Goal: Task Accomplishment & Management: Complete application form

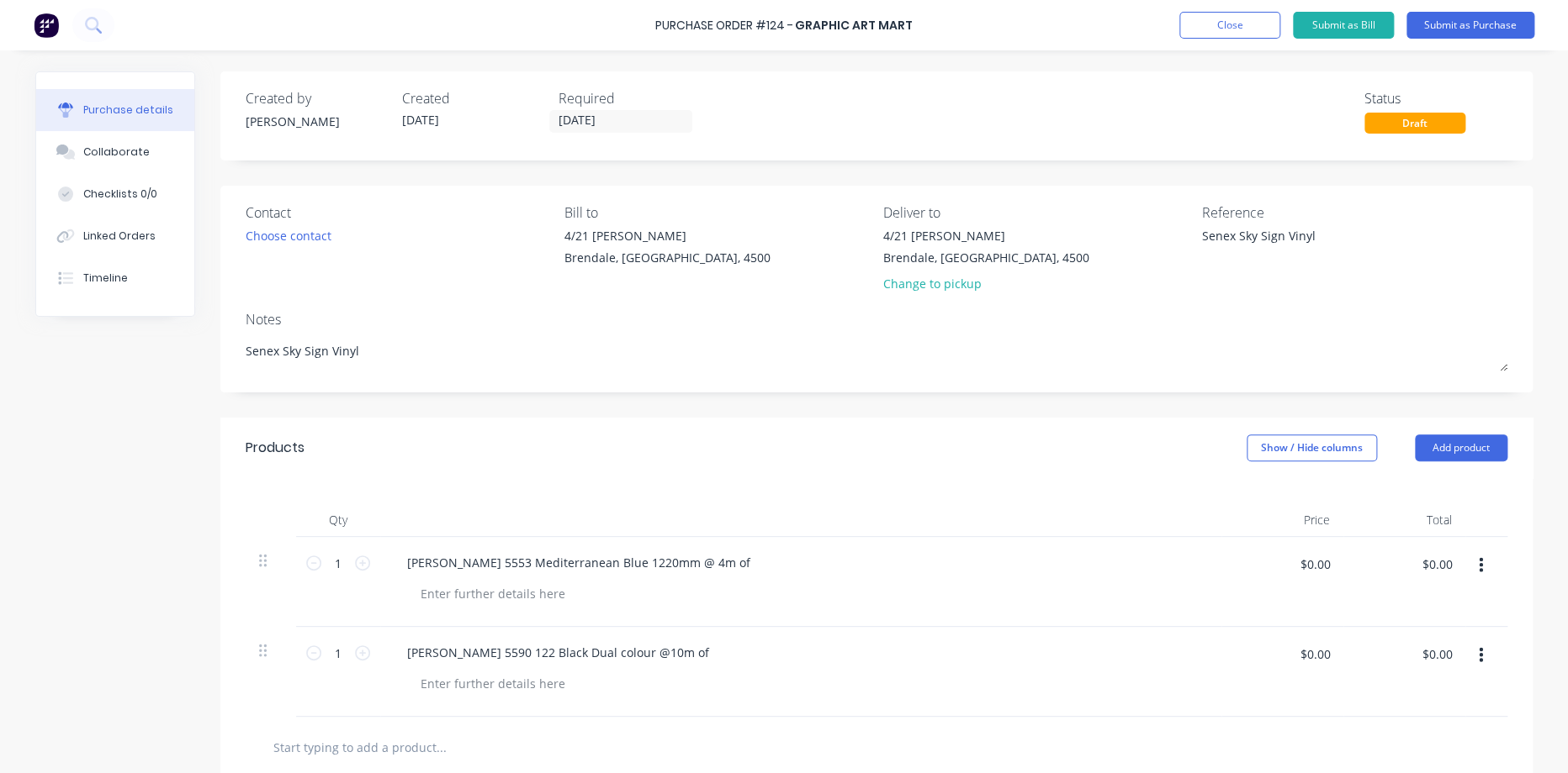
click at [874, 381] on div "Contact Choose contact Bill to 4/21 Terrence Rd Brendale, Queensland, 4500 Deli…" at bounding box center [877, 289] width 1312 height 207
click at [1250, 22] on button "Close" at bounding box center [1229, 25] width 101 height 27
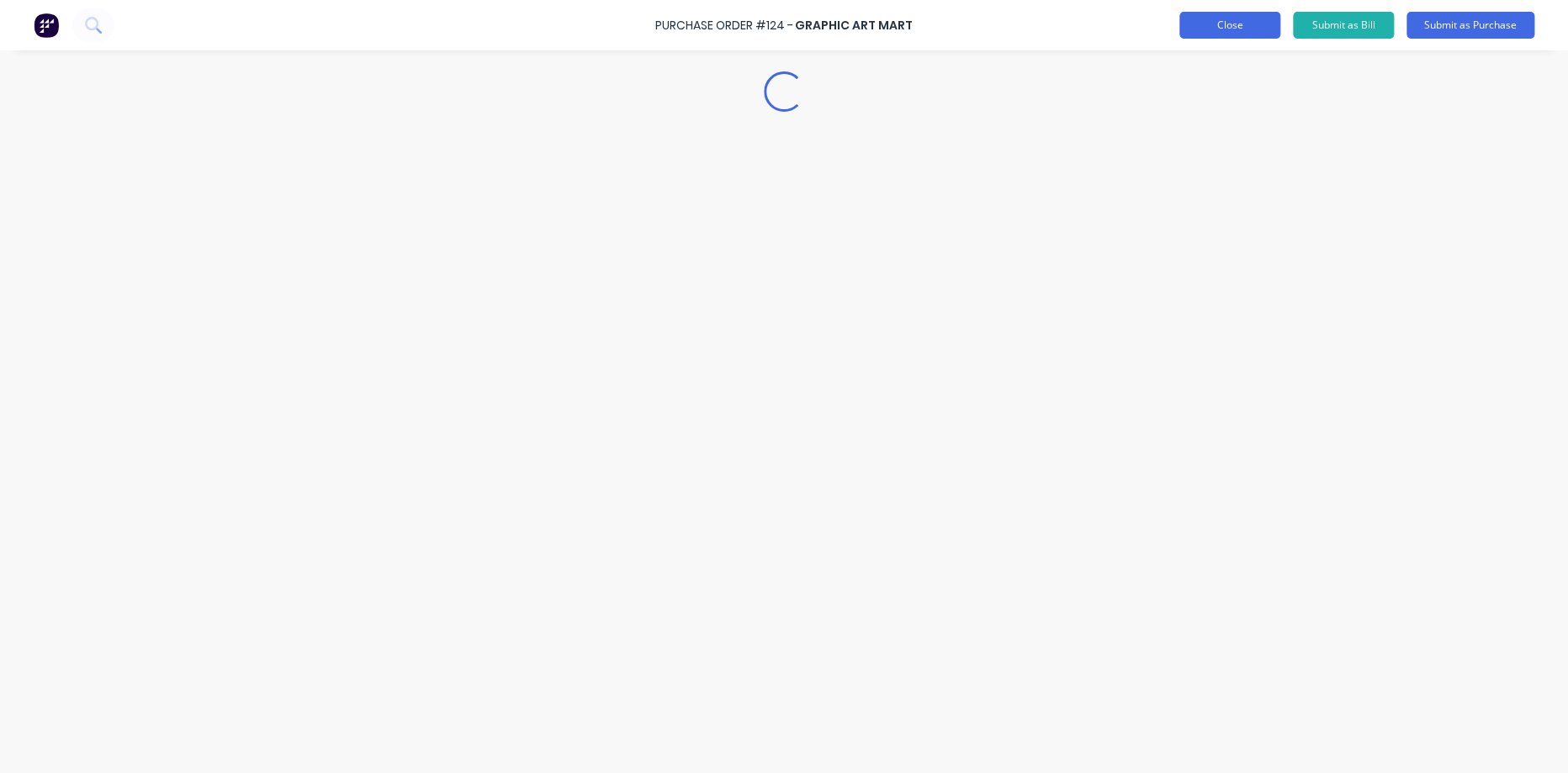
type textarea "x"
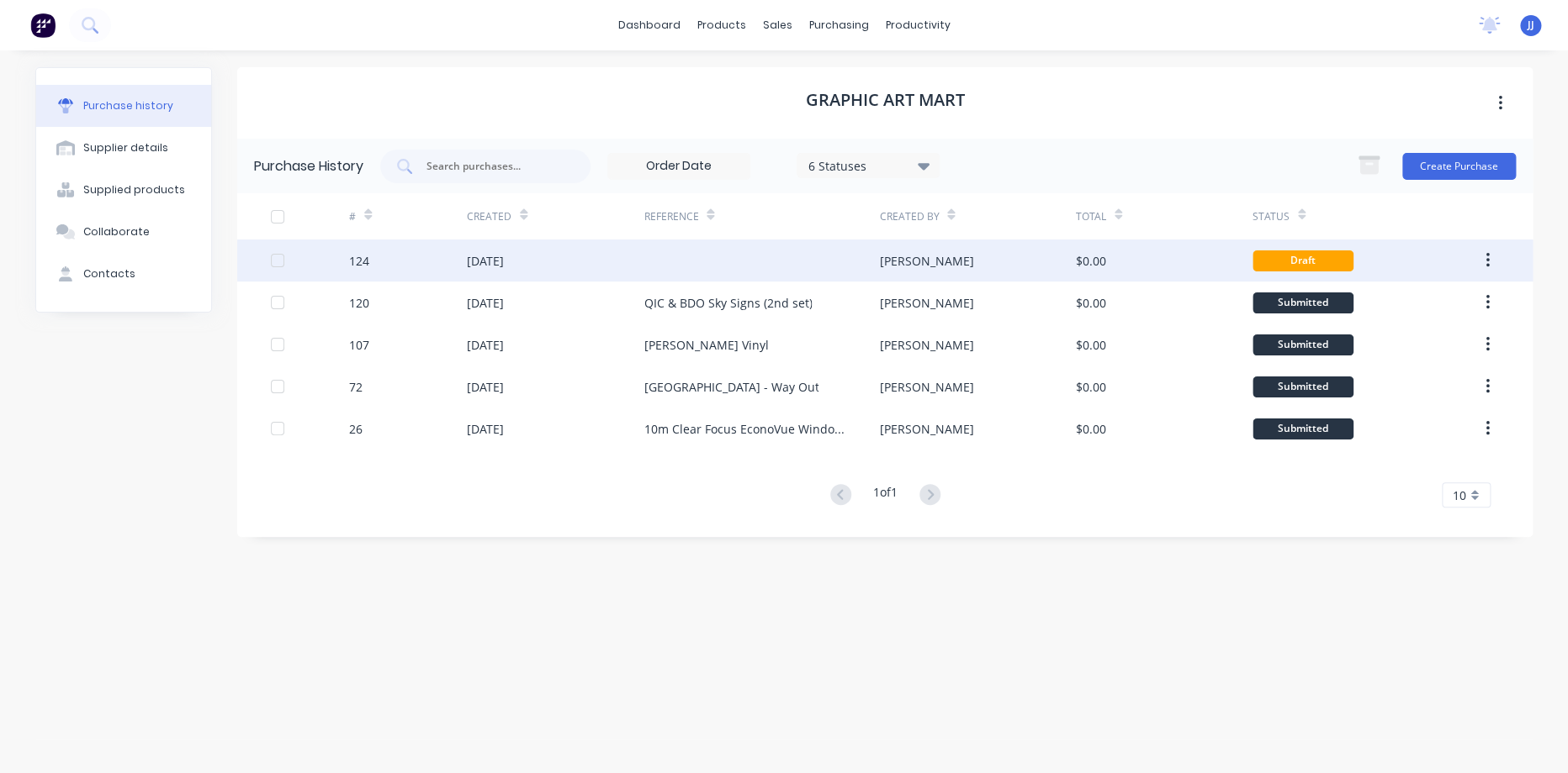
click at [724, 261] on div at bounding box center [761, 261] width 236 height 42
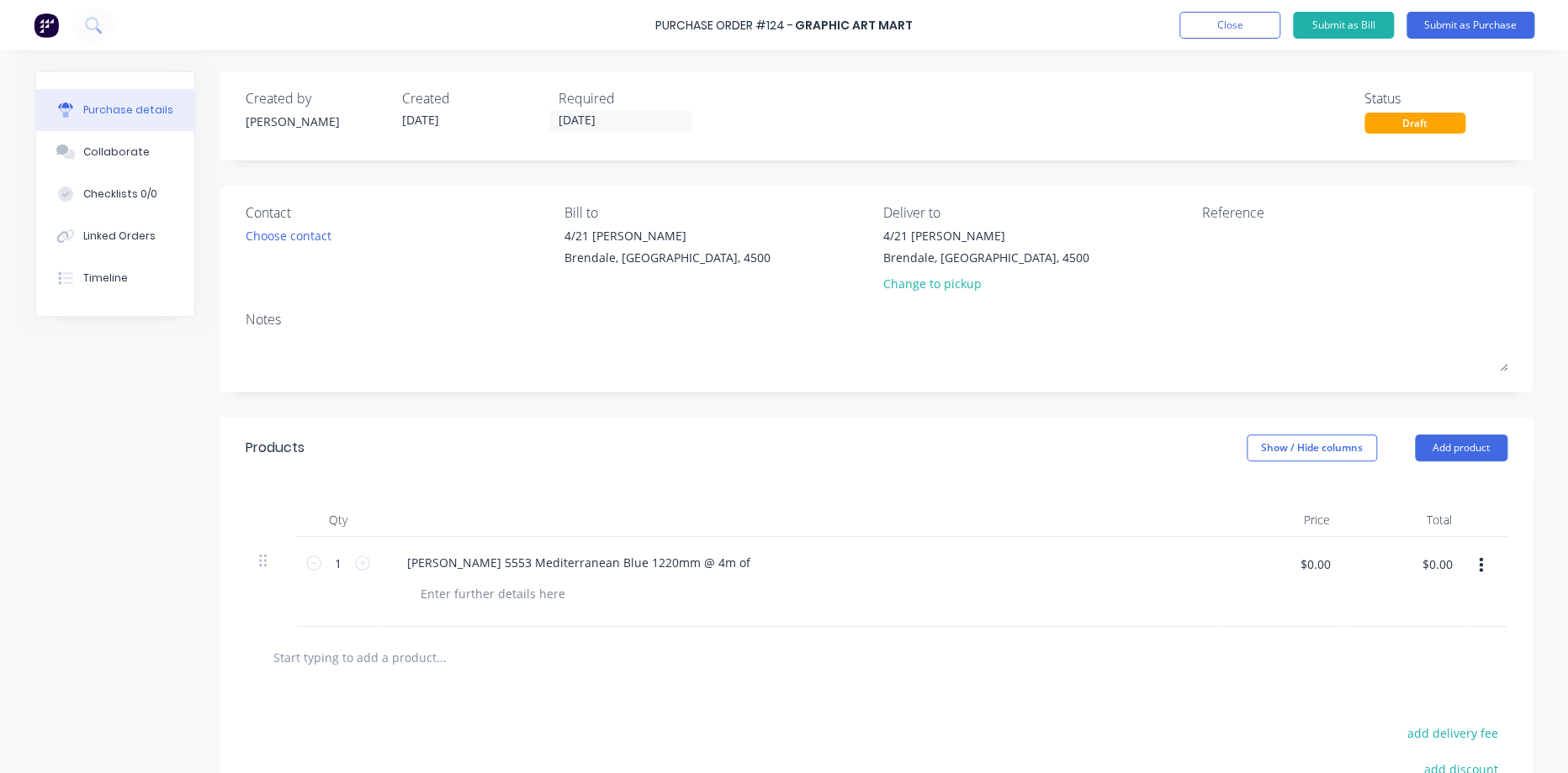
click at [221, 358] on div "Contact Choose contact Bill to 4/21 Terrence Rd Brendale, Queensland, 4500 Deli…" at bounding box center [877, 289] width 1312 height 207
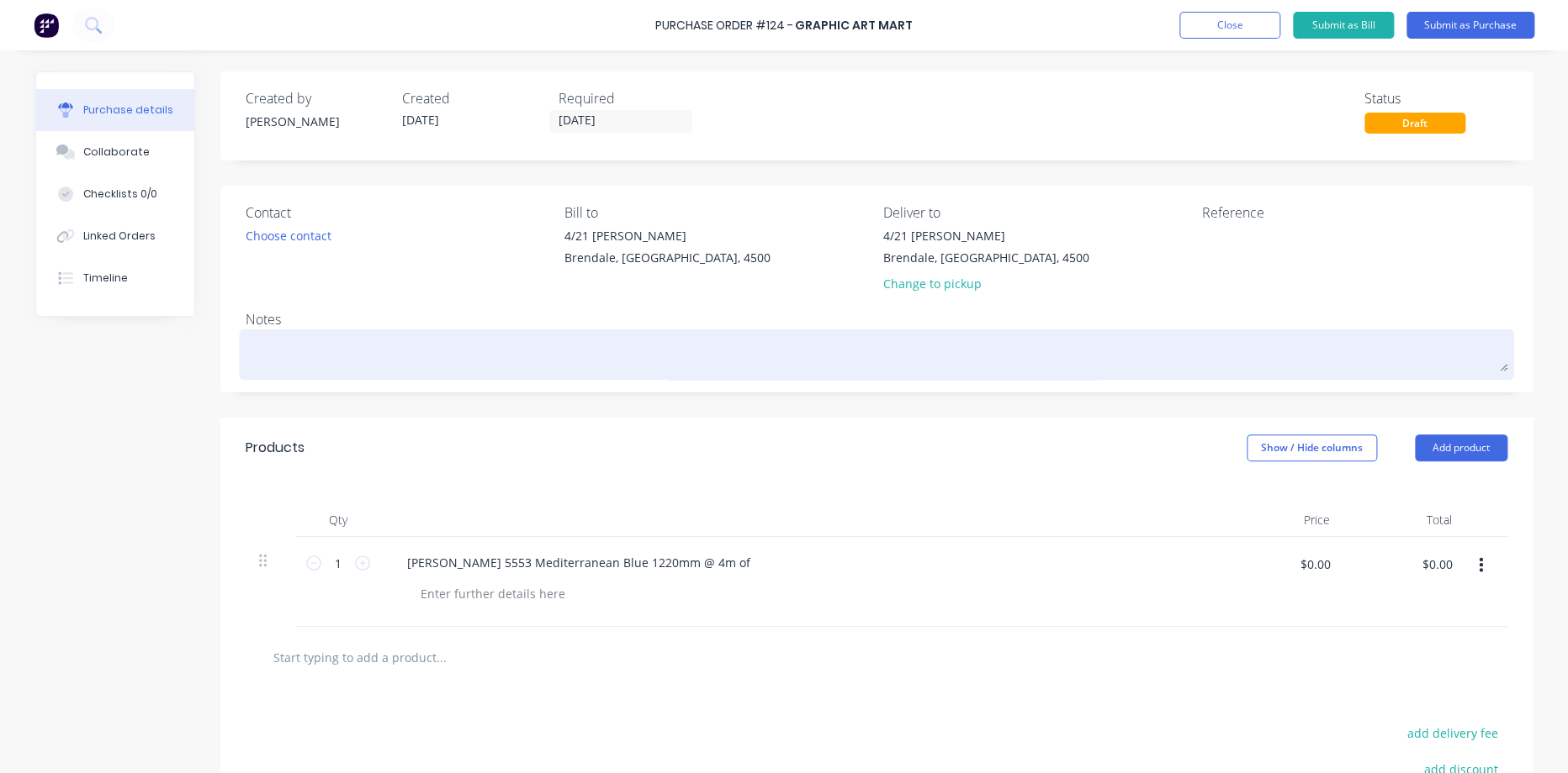
click at [286, 340] on textarea at bounding box center [877, 352] width 1261 height 38
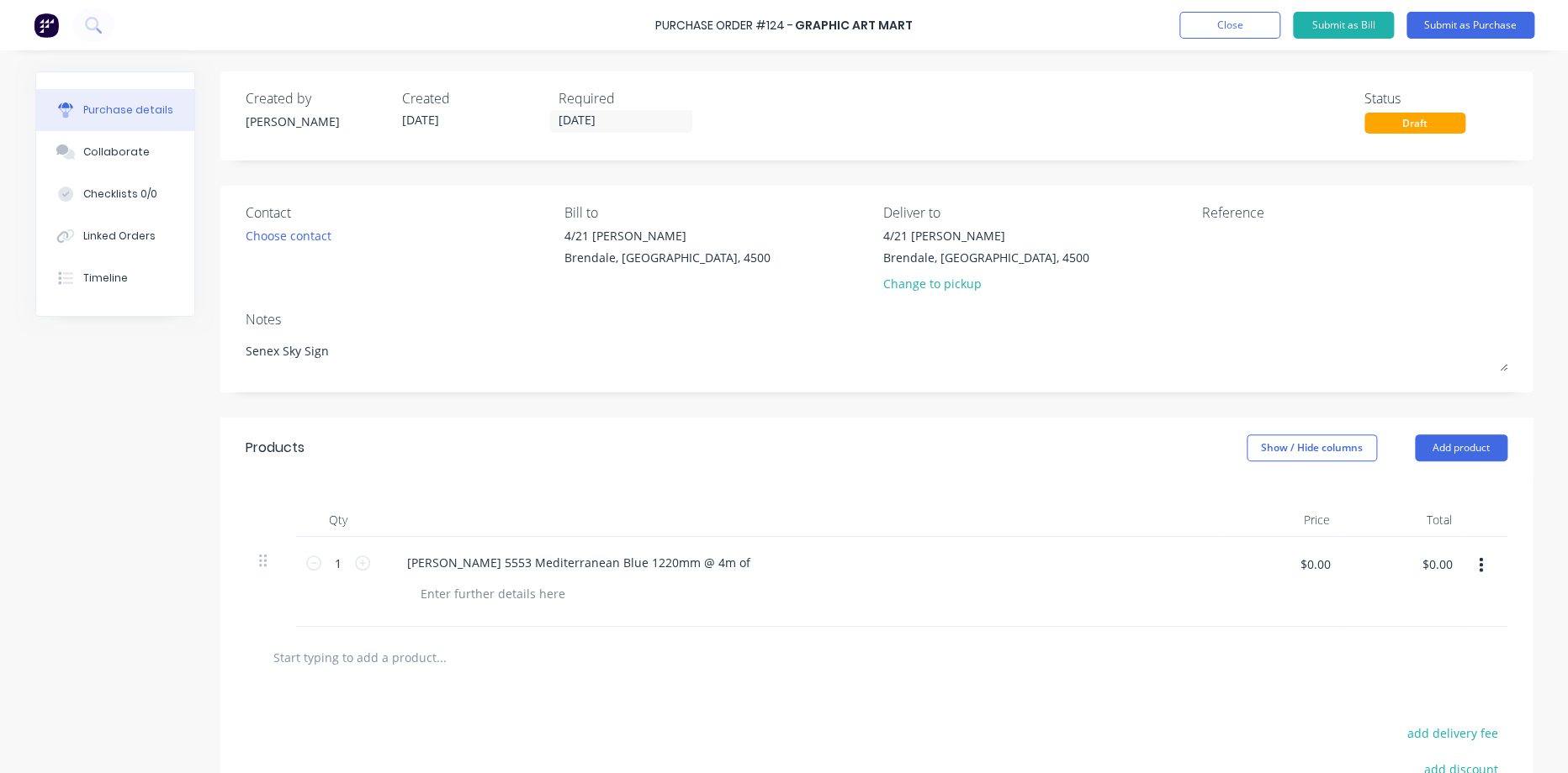
type textarea "Senex Sky Sign"
click at [1223, 272] on div "Reference" at bounding box center [1354, 252] width 306 height 98
click at [1264, 247] on textarea at bounding box center [1306, 246] width 210 height 38
type textarea "Senex Sky Sign"
click at [367, 647] on input "text" at bounding box center [440, 657] width 336 height 34
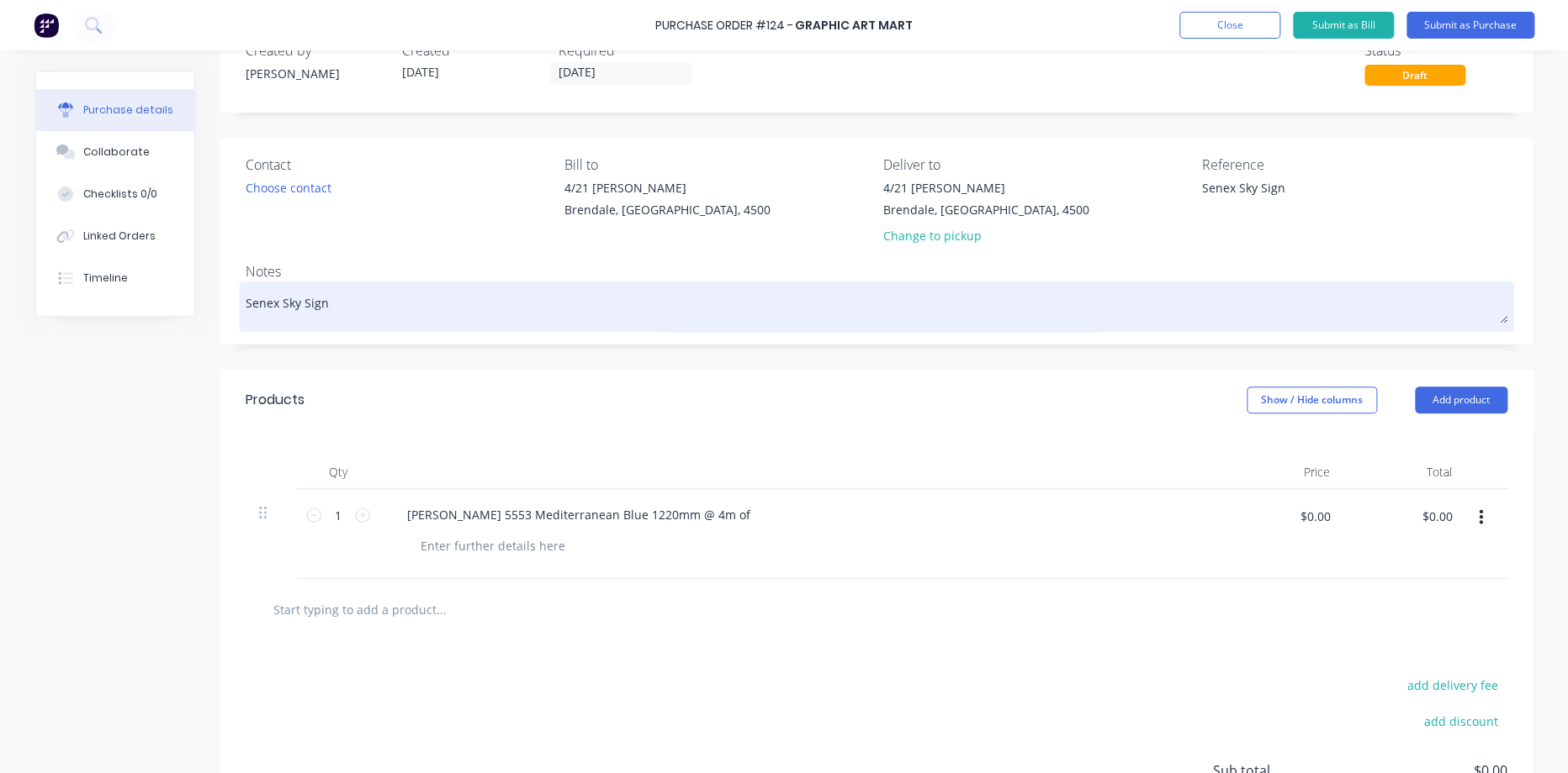
scroll to position [93, 0]
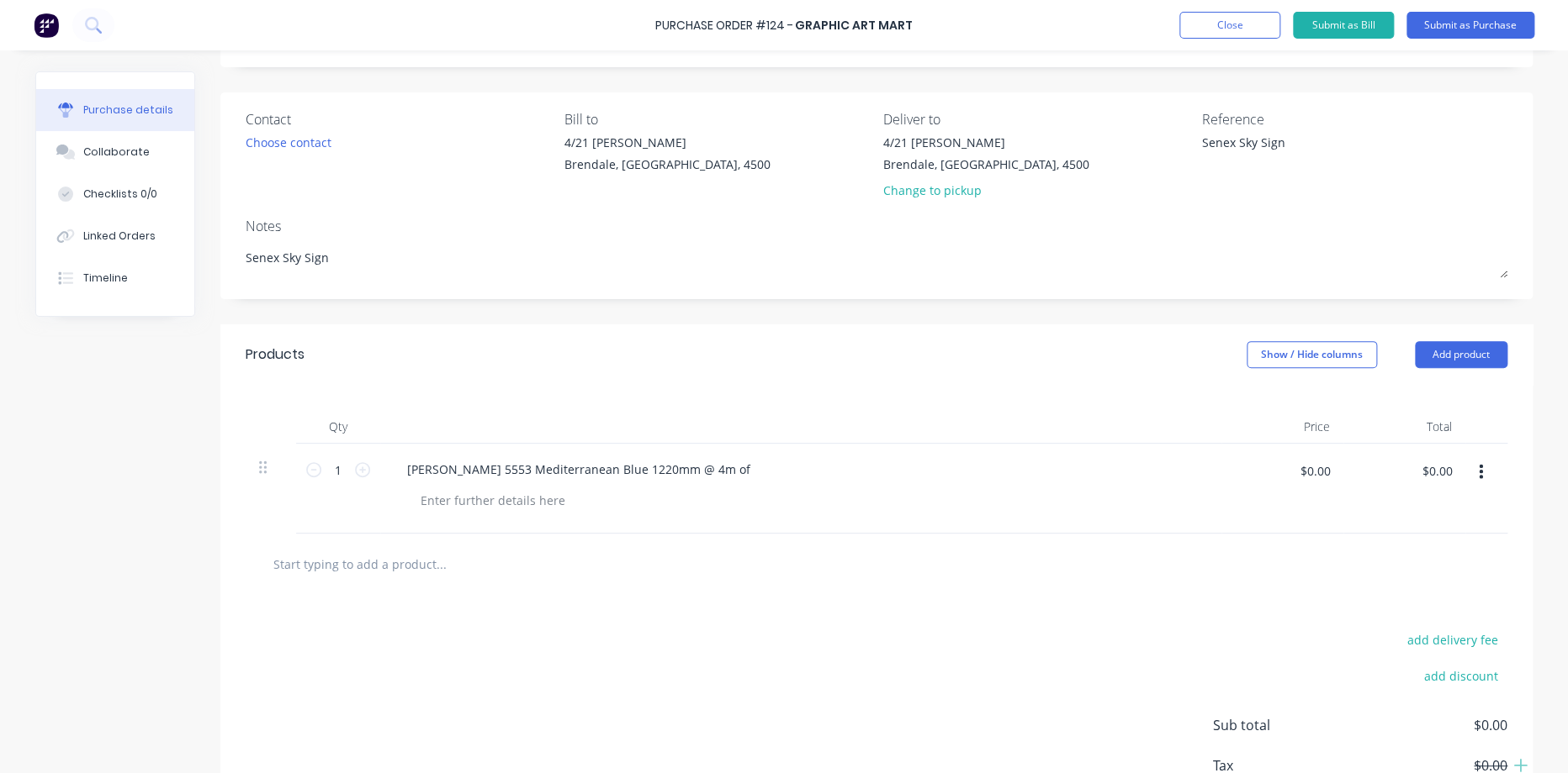
click at [390, 570] on input "text" at bounding box center [440, 564] width 336 height 34
paste input "[PERSON_NAME] 5590 122 black dual colour @1m of"
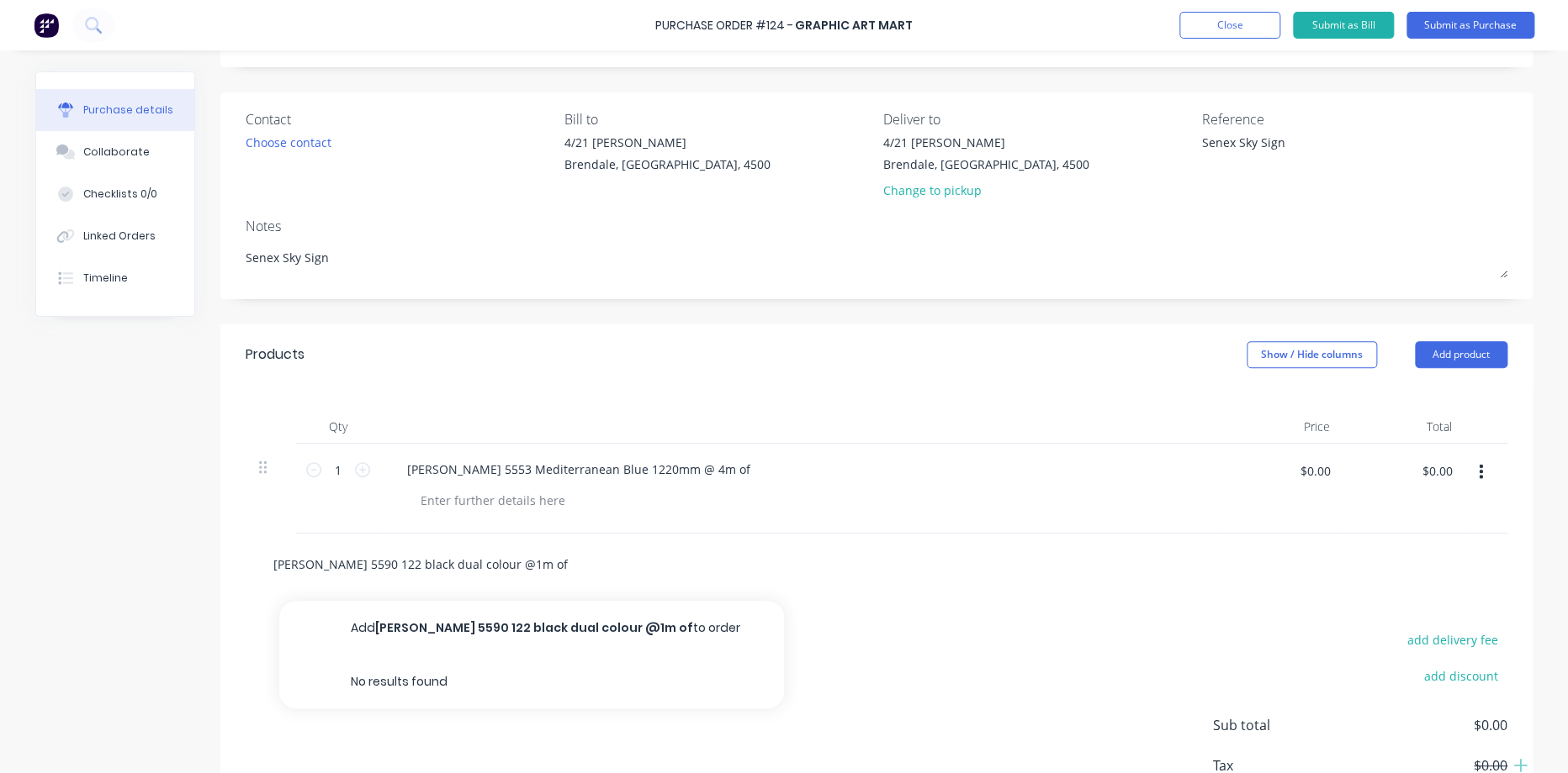
drag, startPoint x: 355, startPoint y: 563, endPoint x: 371, endPoint y: 569, distance: 17.1
click at [356, 564] on input "[PERSON_NAME] 5590 122 black dual colour @1m of" at bounding box center [440, 564] width 336 height 34
click at [464, 562] on input "Arlon 5590 122 Black Dual colour @1m of" at bounding box center [440, 564] width 336 height 34
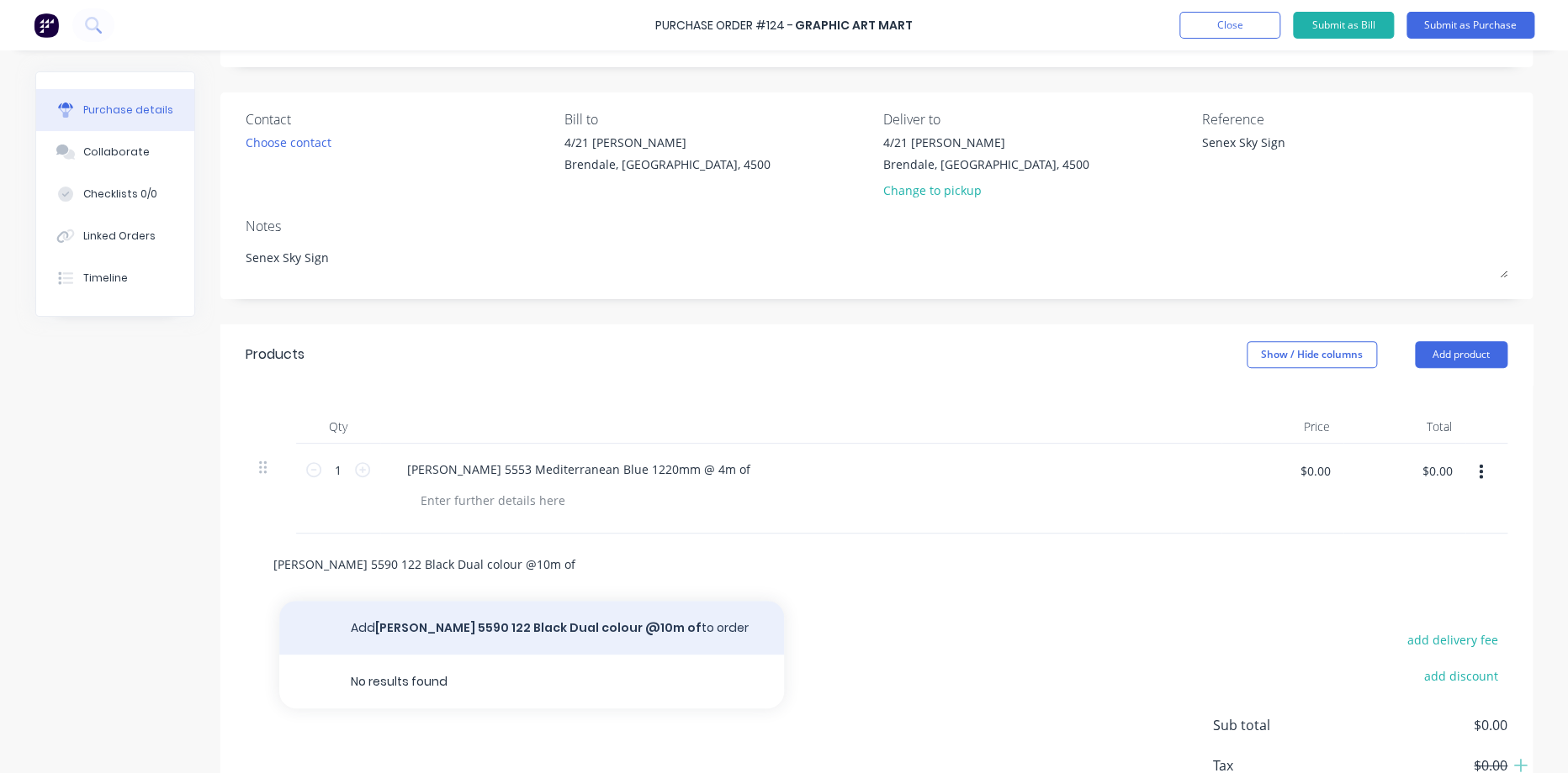
type input "Arlon 5590 122 Black Dual colour @10m of"
click at [551, 621] on button "Add Arlon 5590 122 Black Dual colour @10m of to order" at bounding box center [531, 628] width 505 height 54
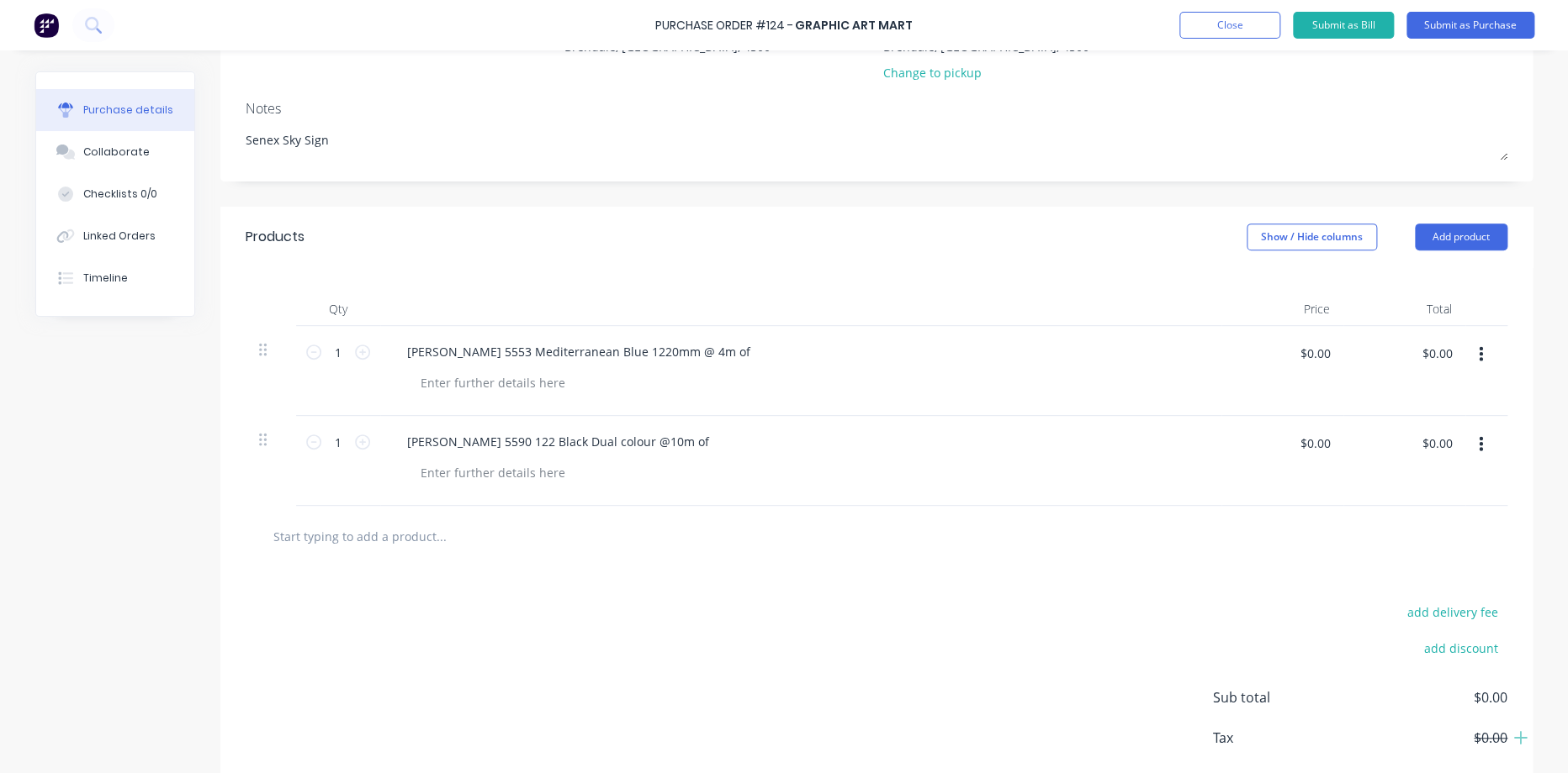
scroll to position [0, 0]
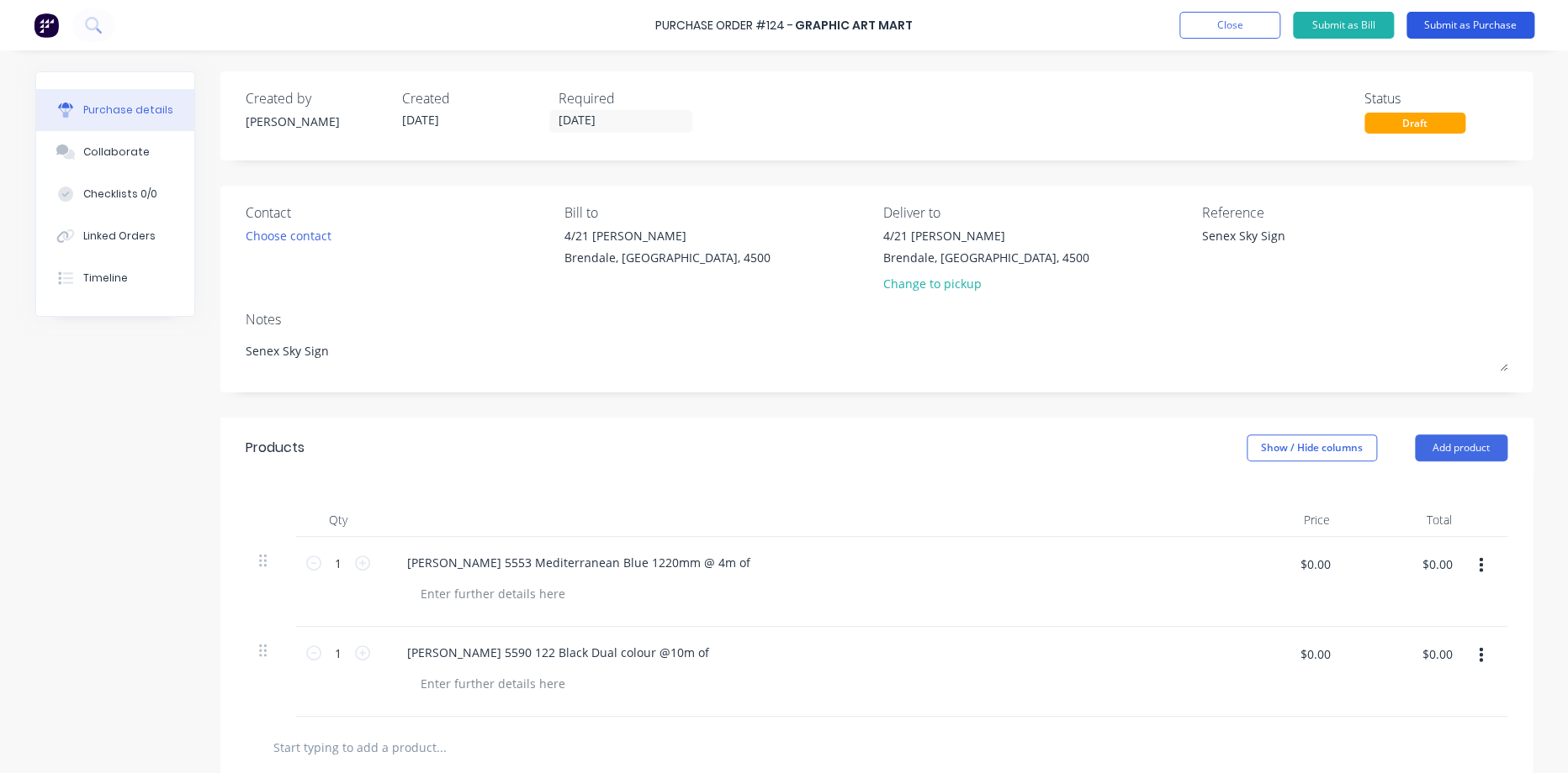
click at [1439, 21] on button "Submit as Purchase" at bounding box center [1470, 25] width 128 height 27
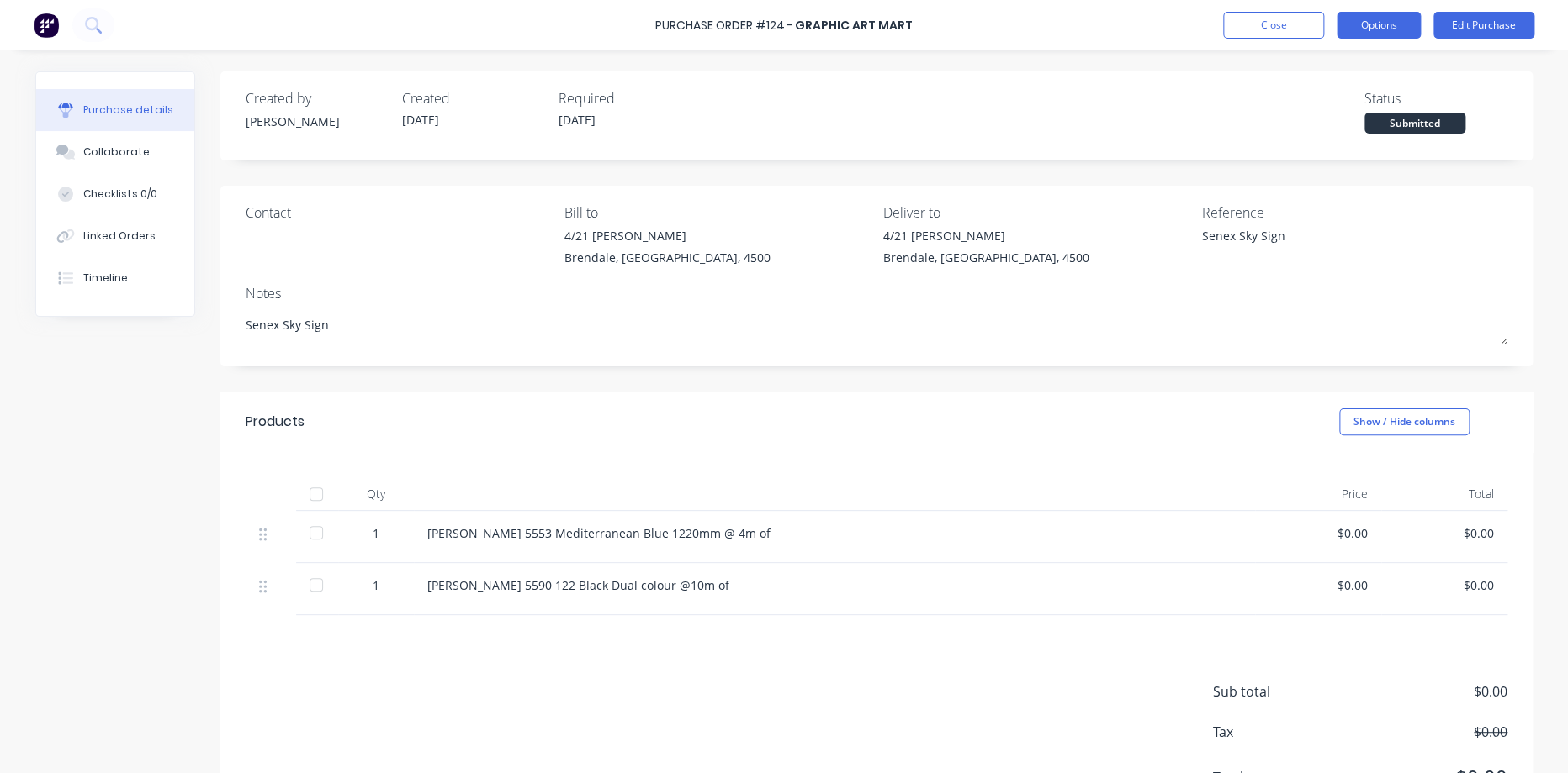
click at [1373, 26] on button "Options" at bounding box center [1378, 25] width 84 height 27
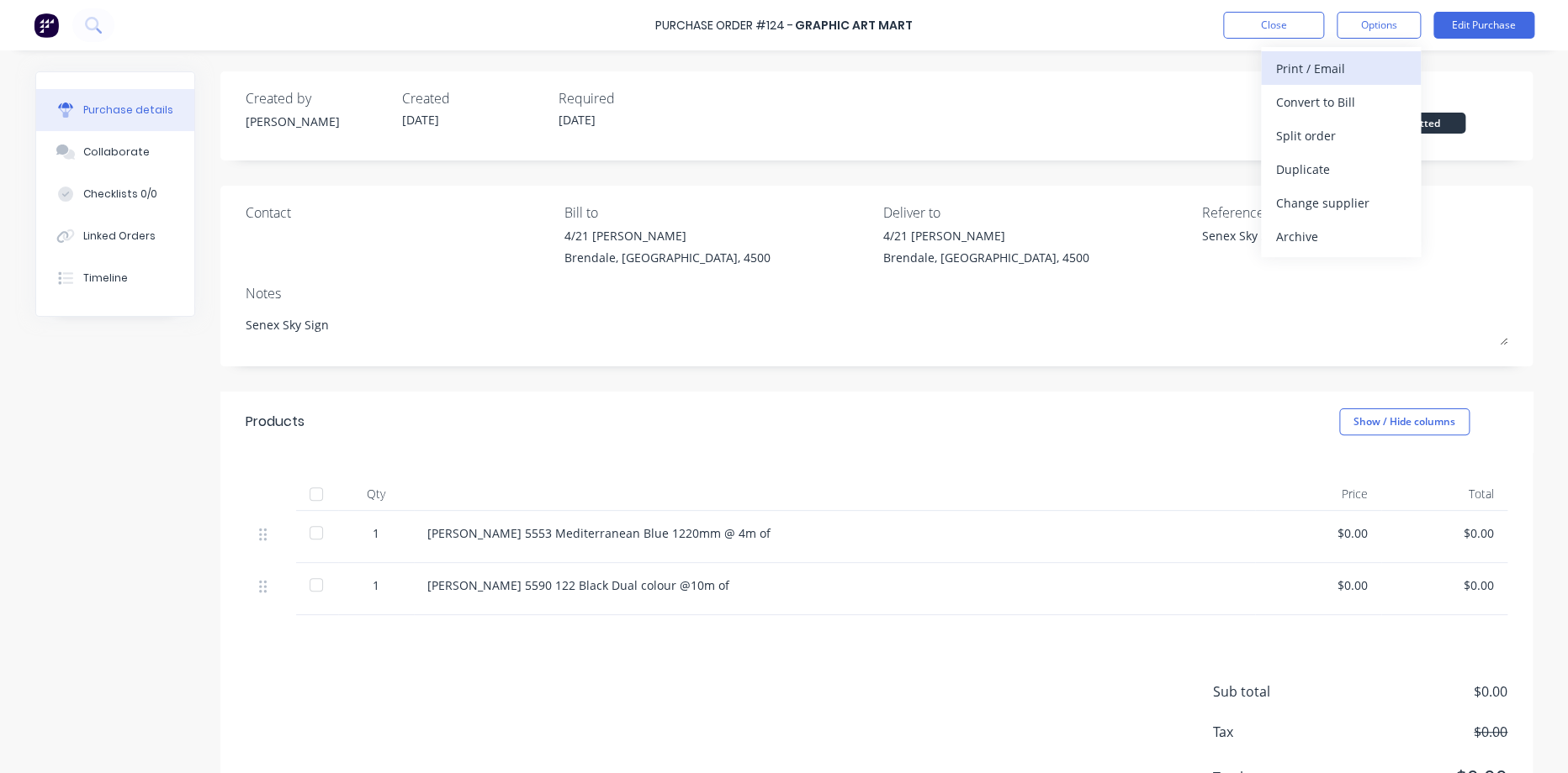
click at [1318, 75] on div "Print / Email" at bounding box center [1340, 68] width 129 height 24
click at [1312, 125] on div "Without pricing" at bounding box center [1340, 135] width 129 height 24
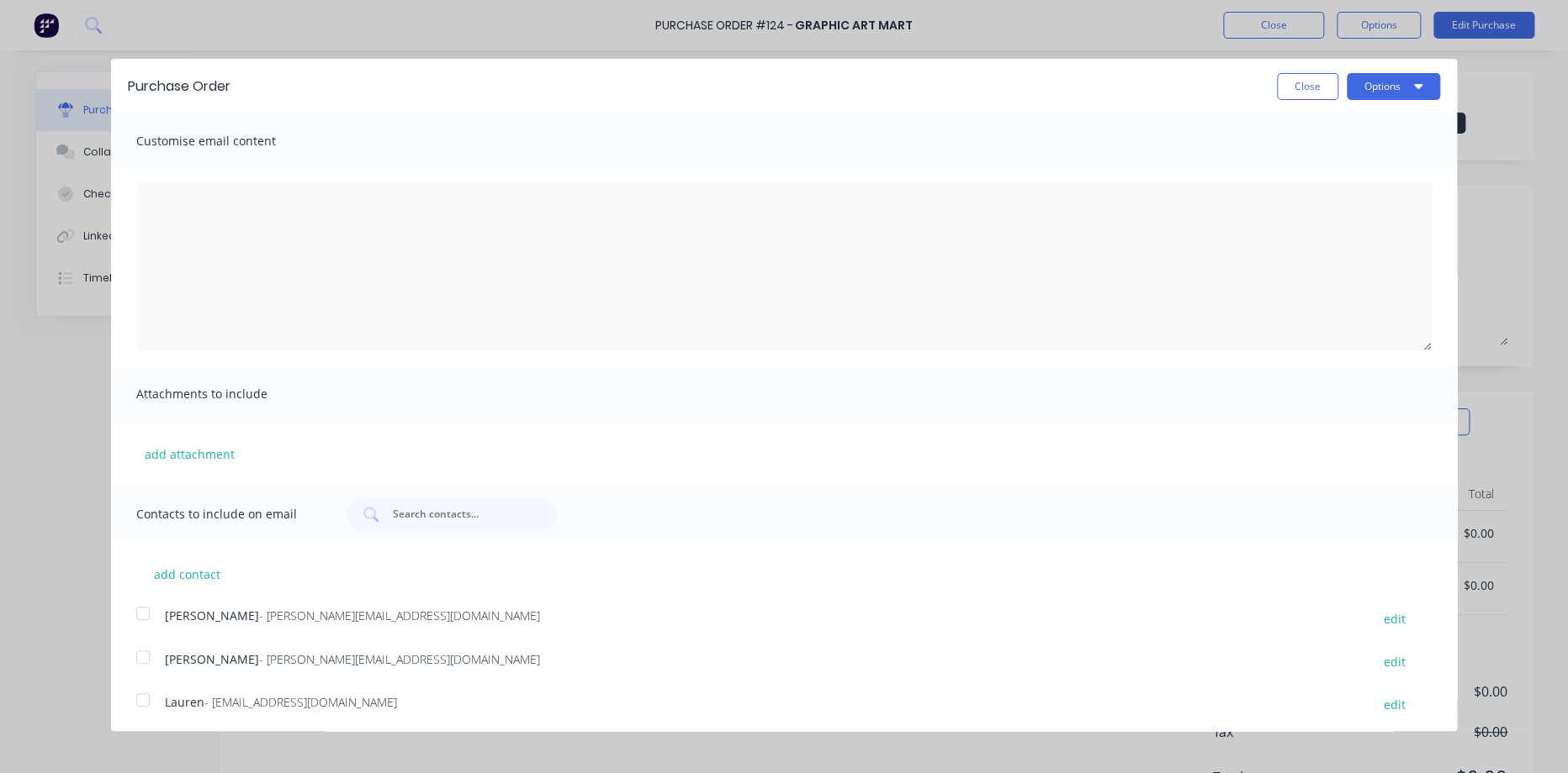
click at [147, 656] on div at bounding box center [143, 657] width 34 height 34
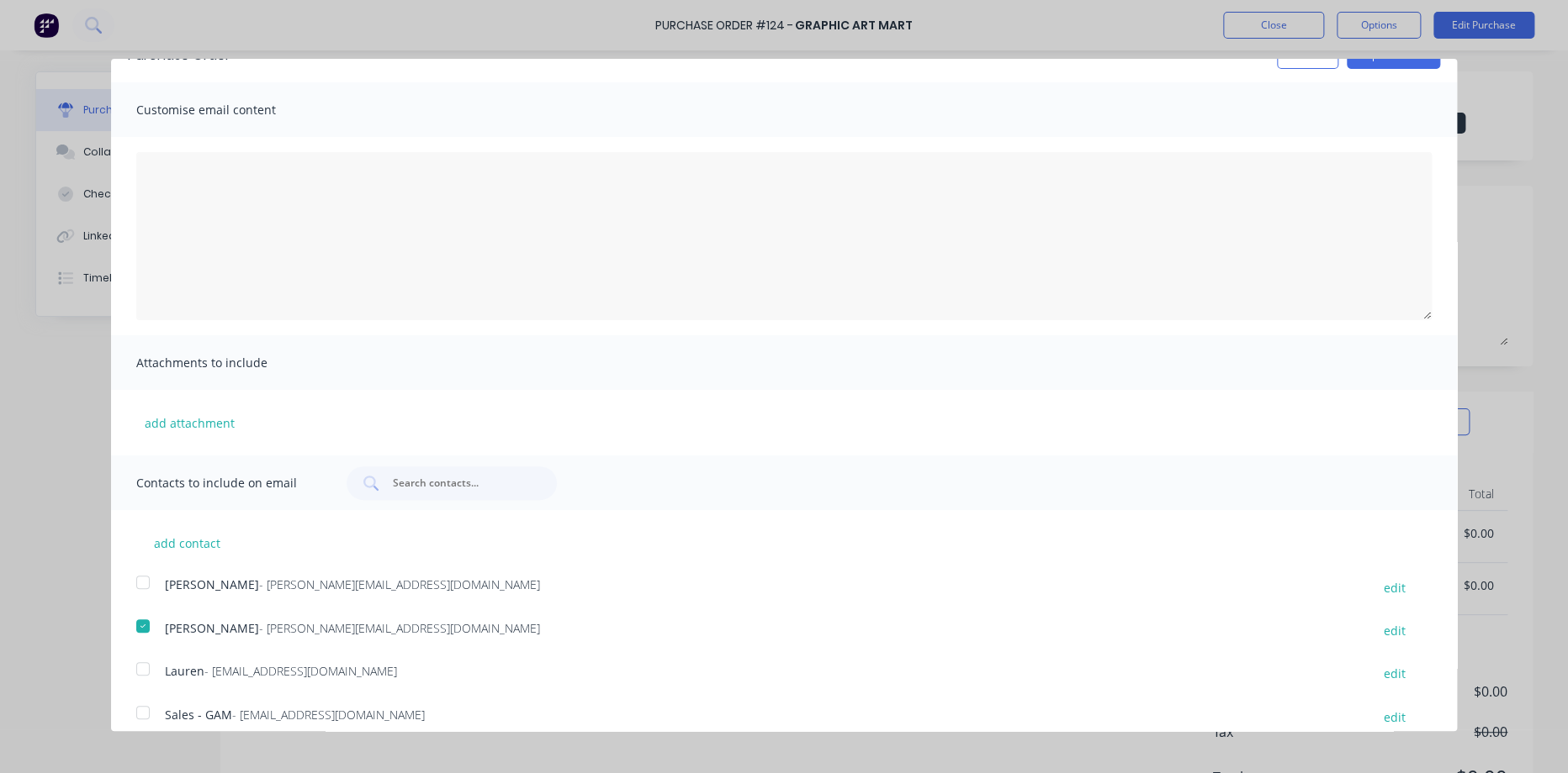
scroll to position [48, 0]
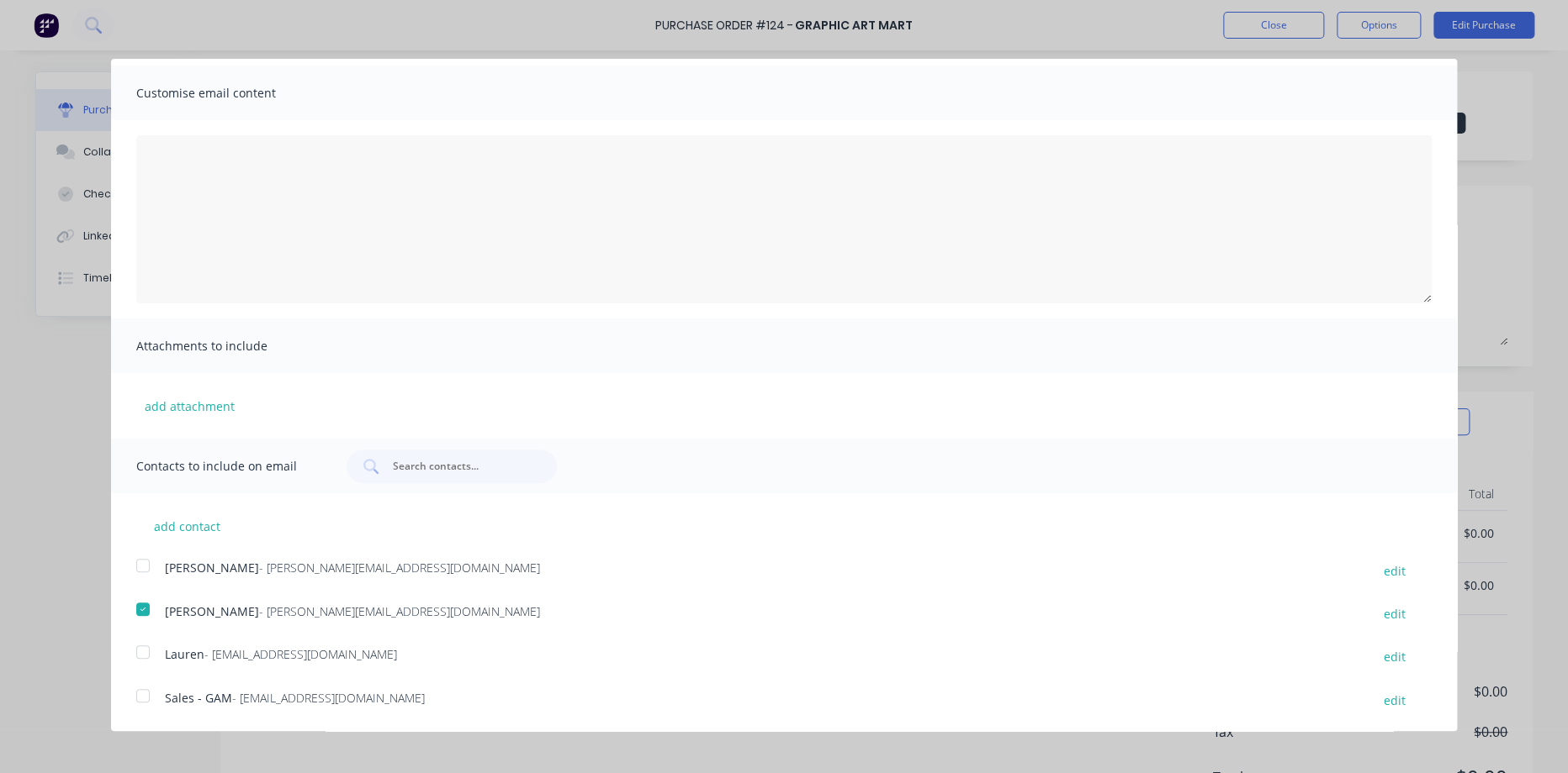
click at [143, 698] on div at bounding box center [143, 696] width 34 height 34
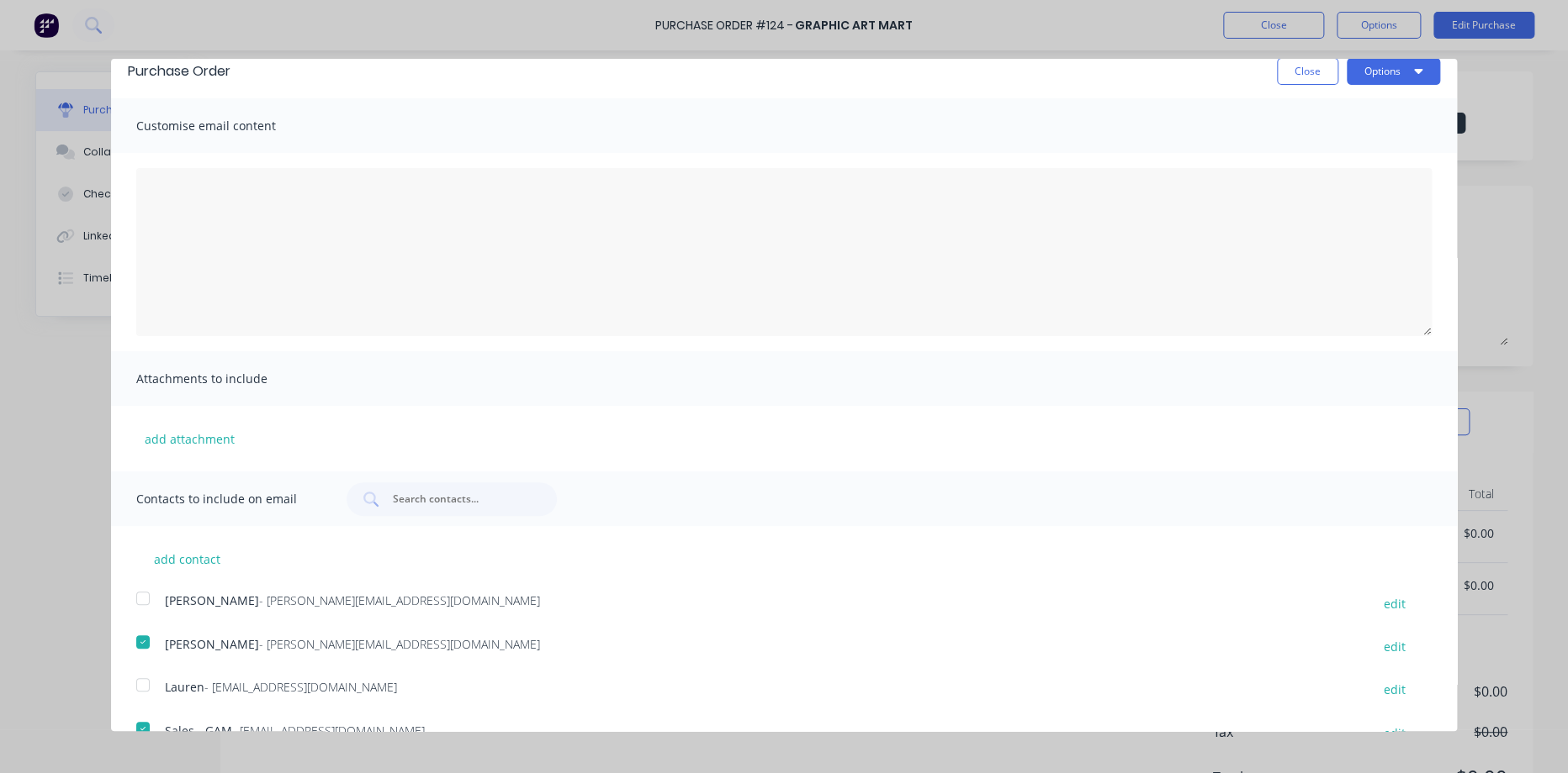
scroll to position [0, 0]
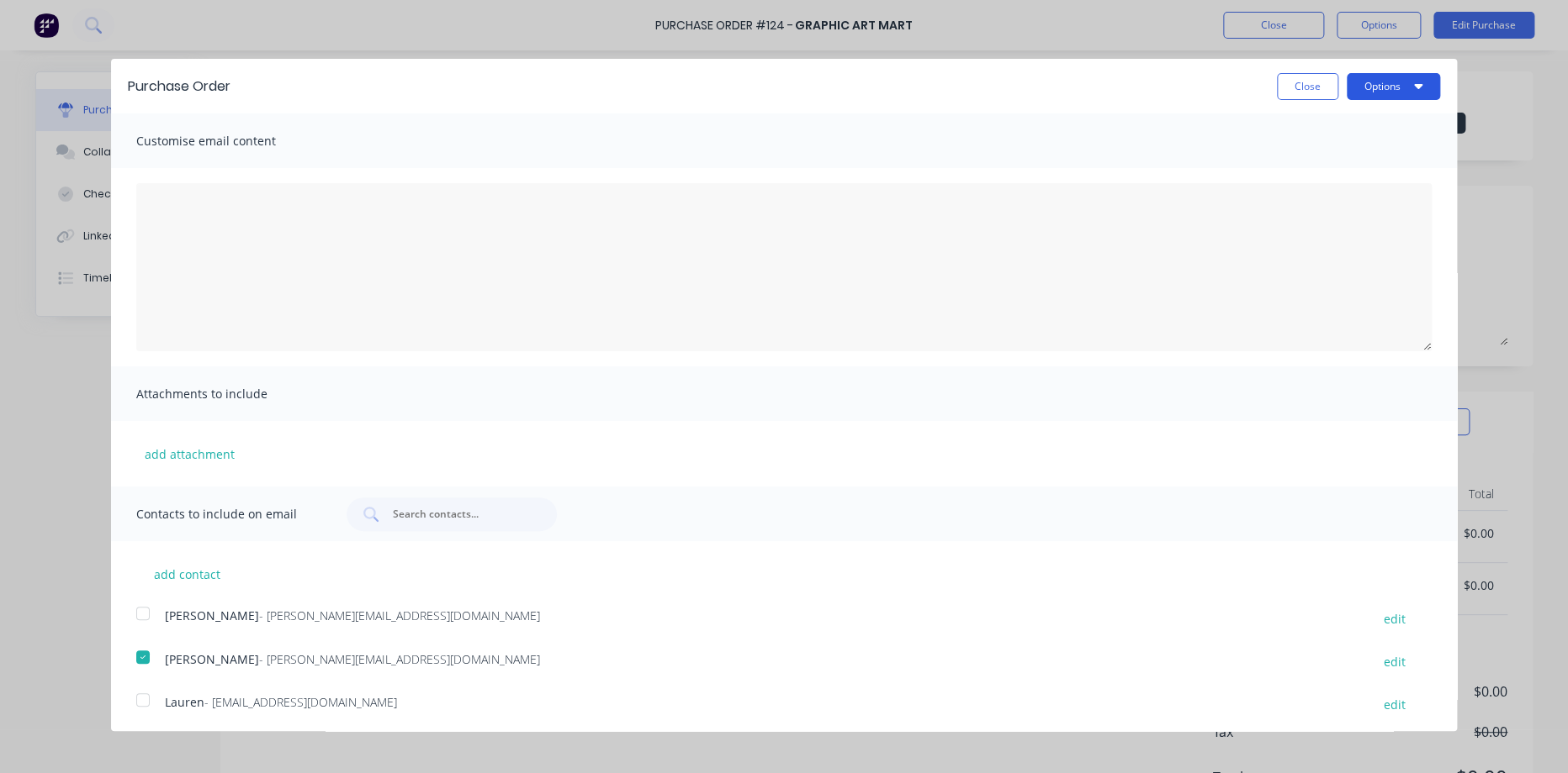
click at [1373, 92] on button "Options" at bounding box center [1393, 87] width 93 height 27
click at [1301, 172] on div "Email" at bounding box center [1359, 162] width 129 height 24
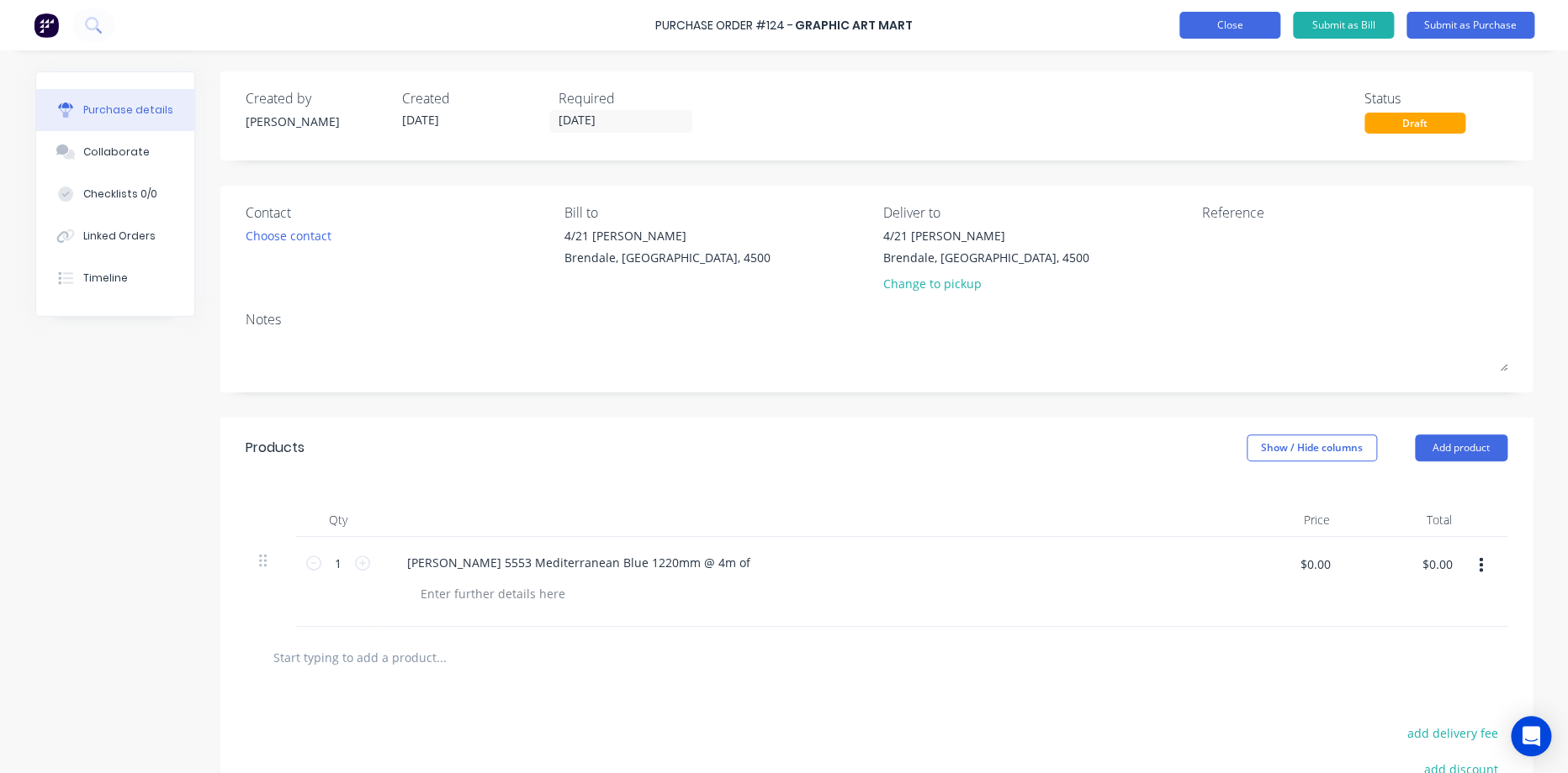
click at [1195, 32] on button "Close" at bounding box center [1229, 25] width 101 height 27
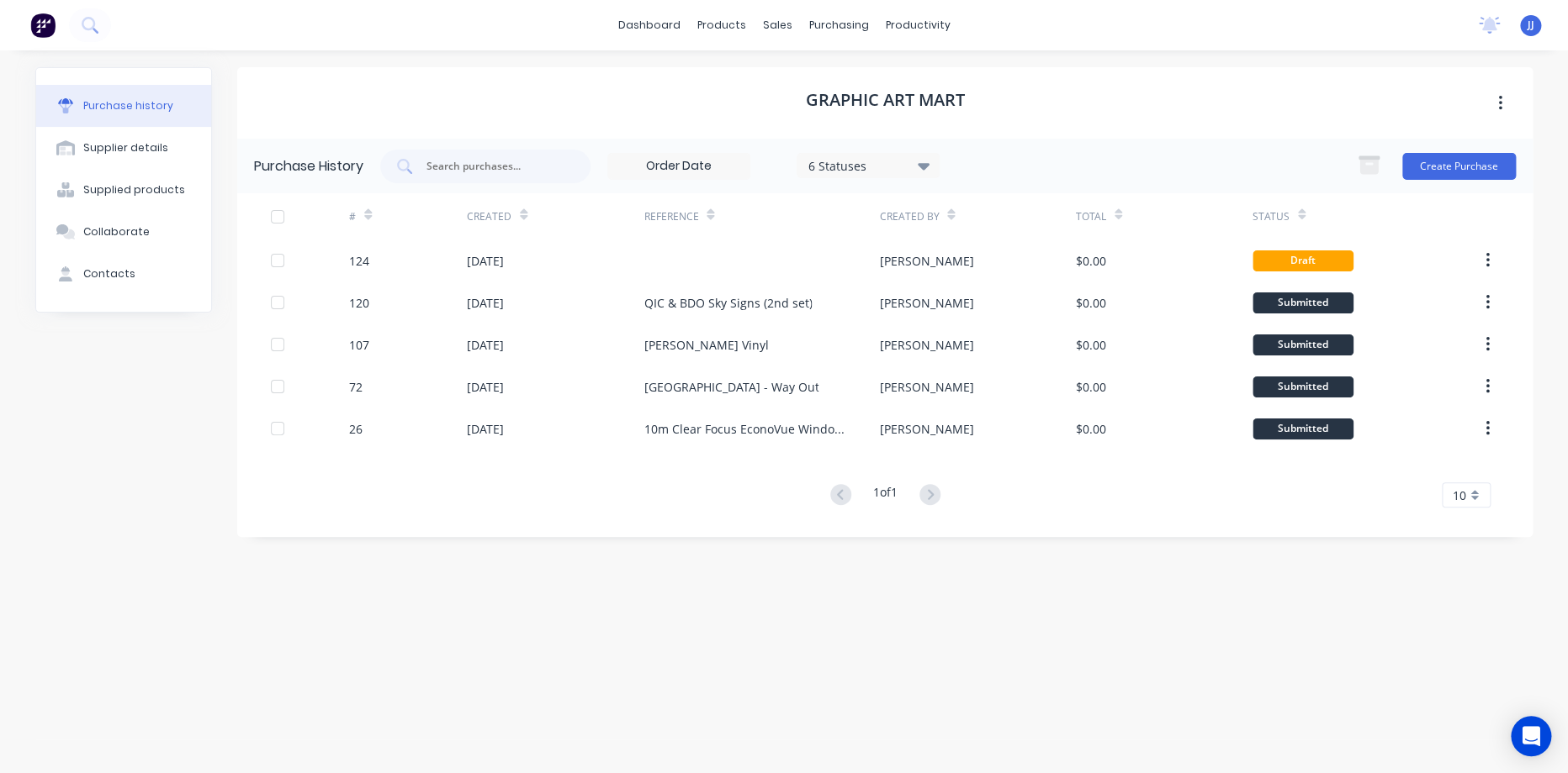
click at [838, 169] on div "6 Statuses" at bounding box center [868, 165] width 120 height 18
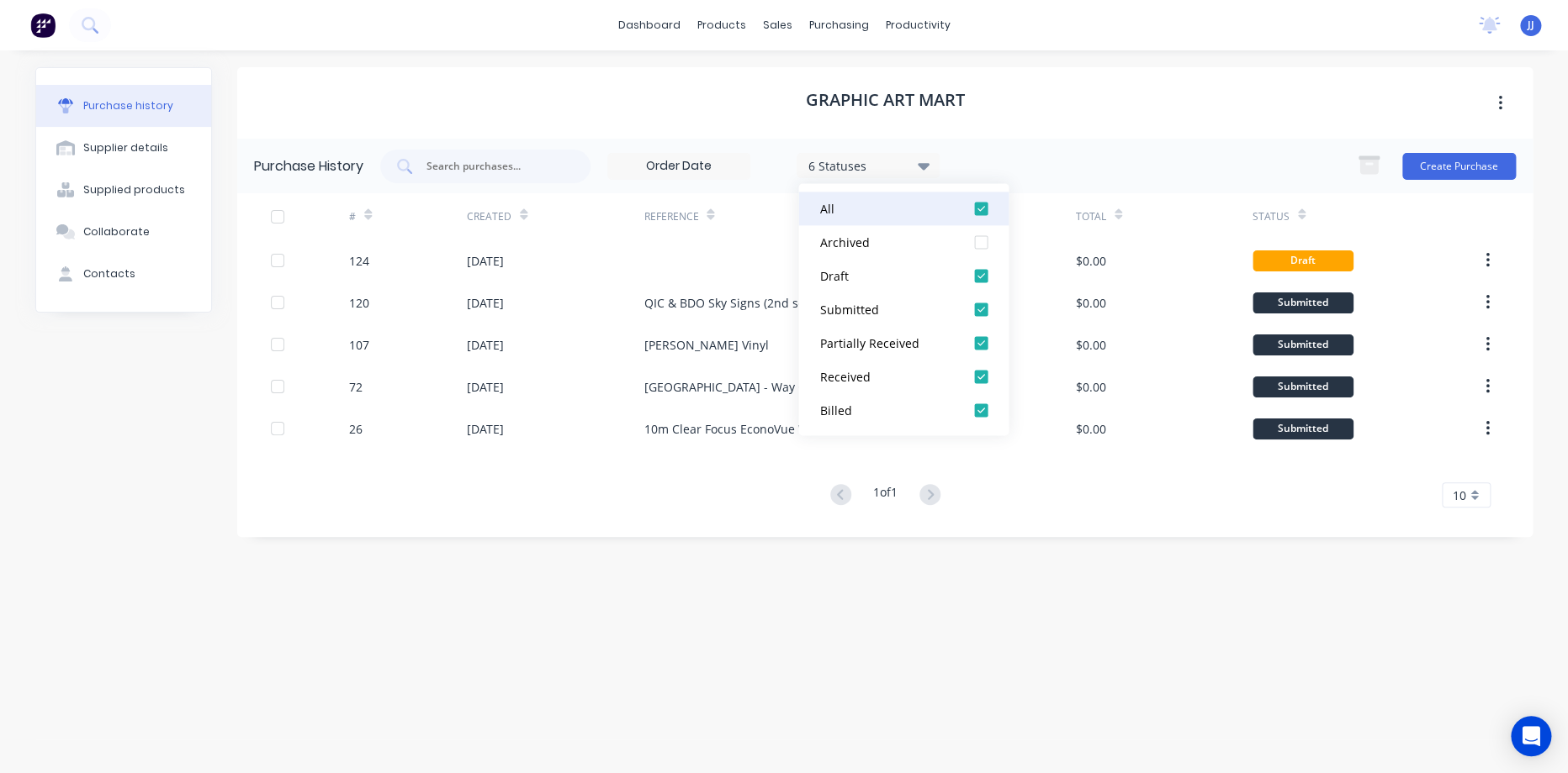
click at [844, 212] on div "All" at bounding box center [886, 209] width 134 height 18
click at [860, 198] on button "All" at bounding box center [903, 209] width 210 height 34
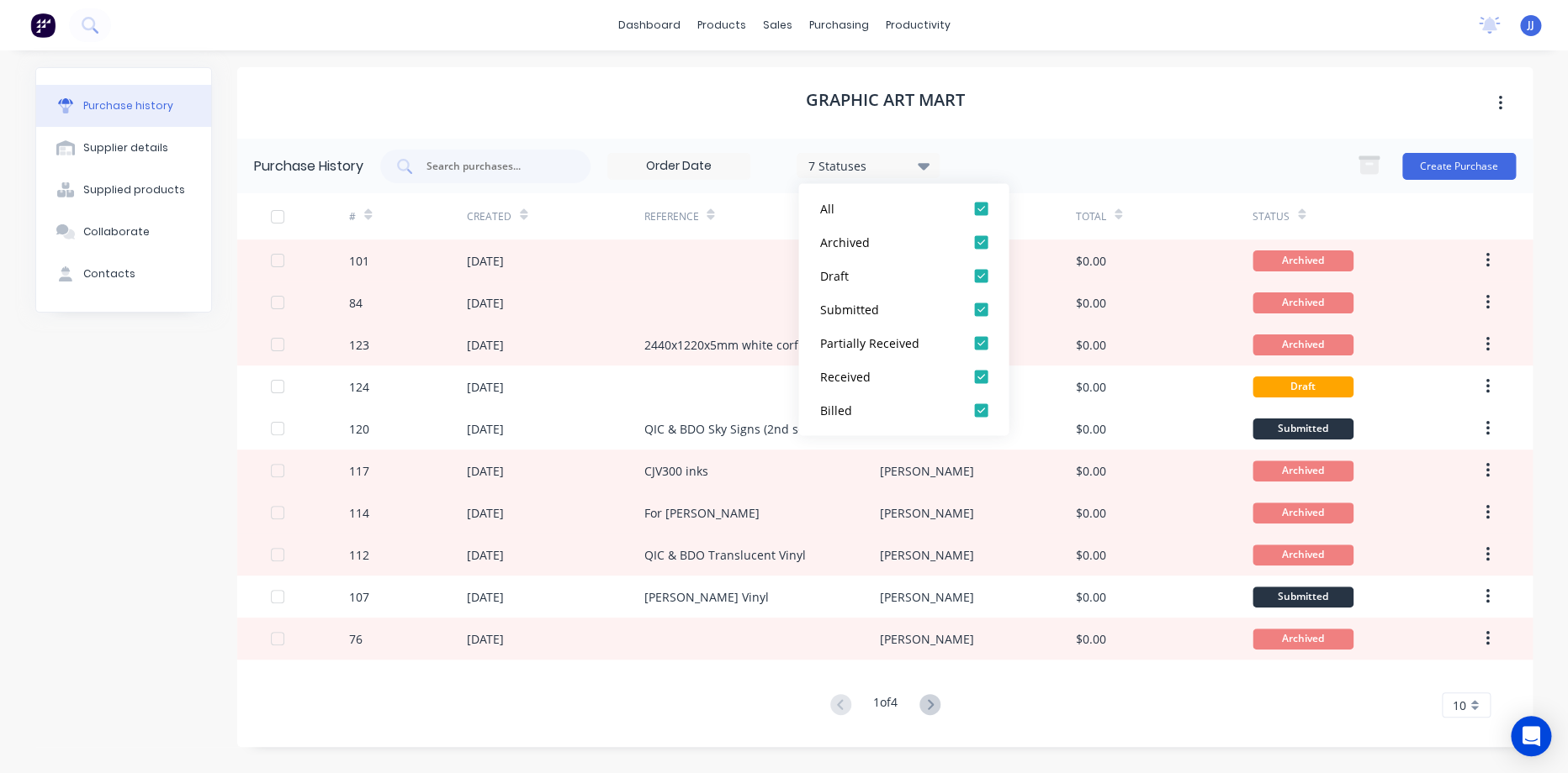
click at [964, 117] on div "Graphic Art Mart" at bounding box center [885, 103] width 1295 height 72
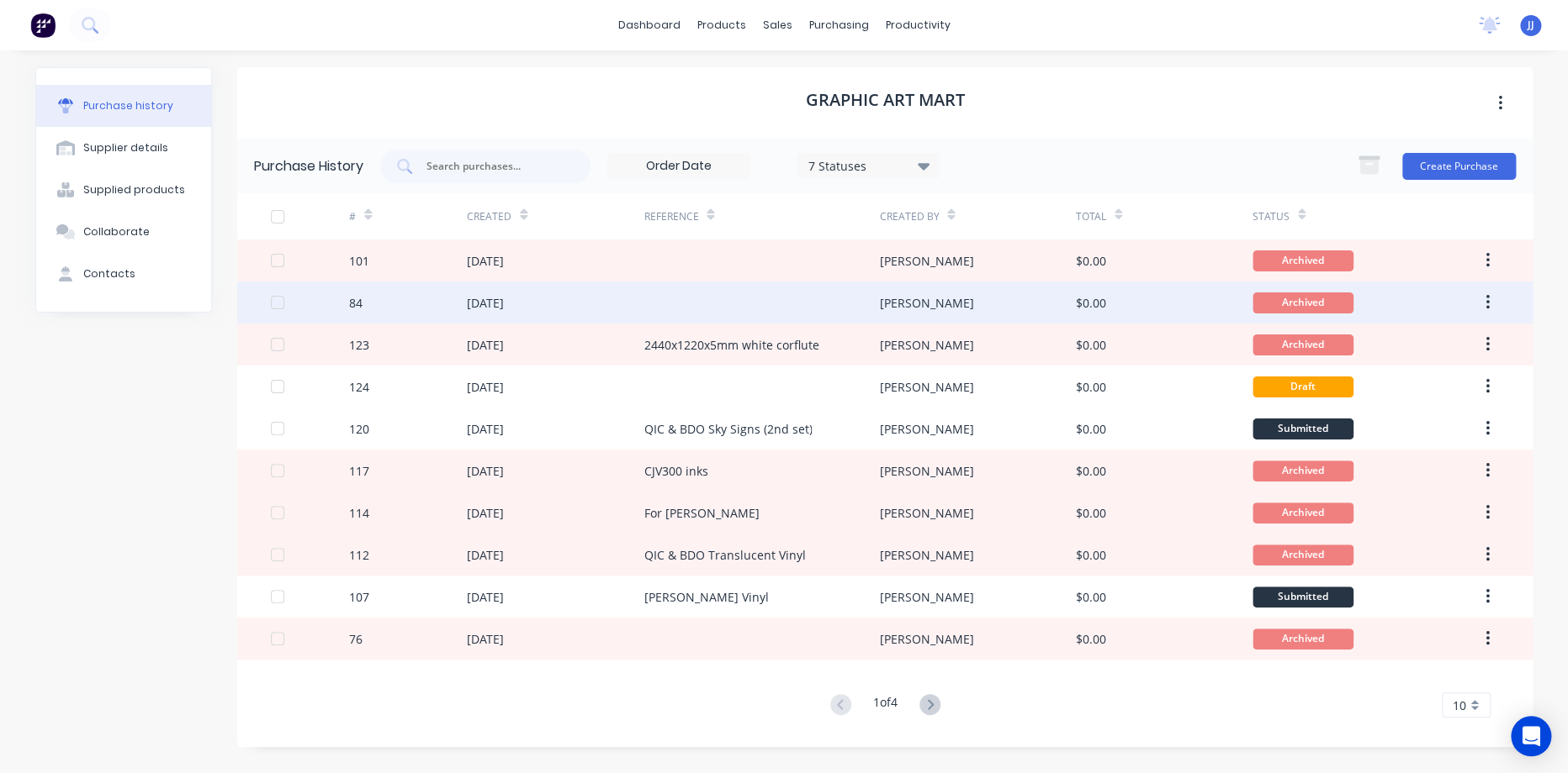
click at [556, 307] on div "[DATE]" at bounding box center [555, 302] width 177 height 42
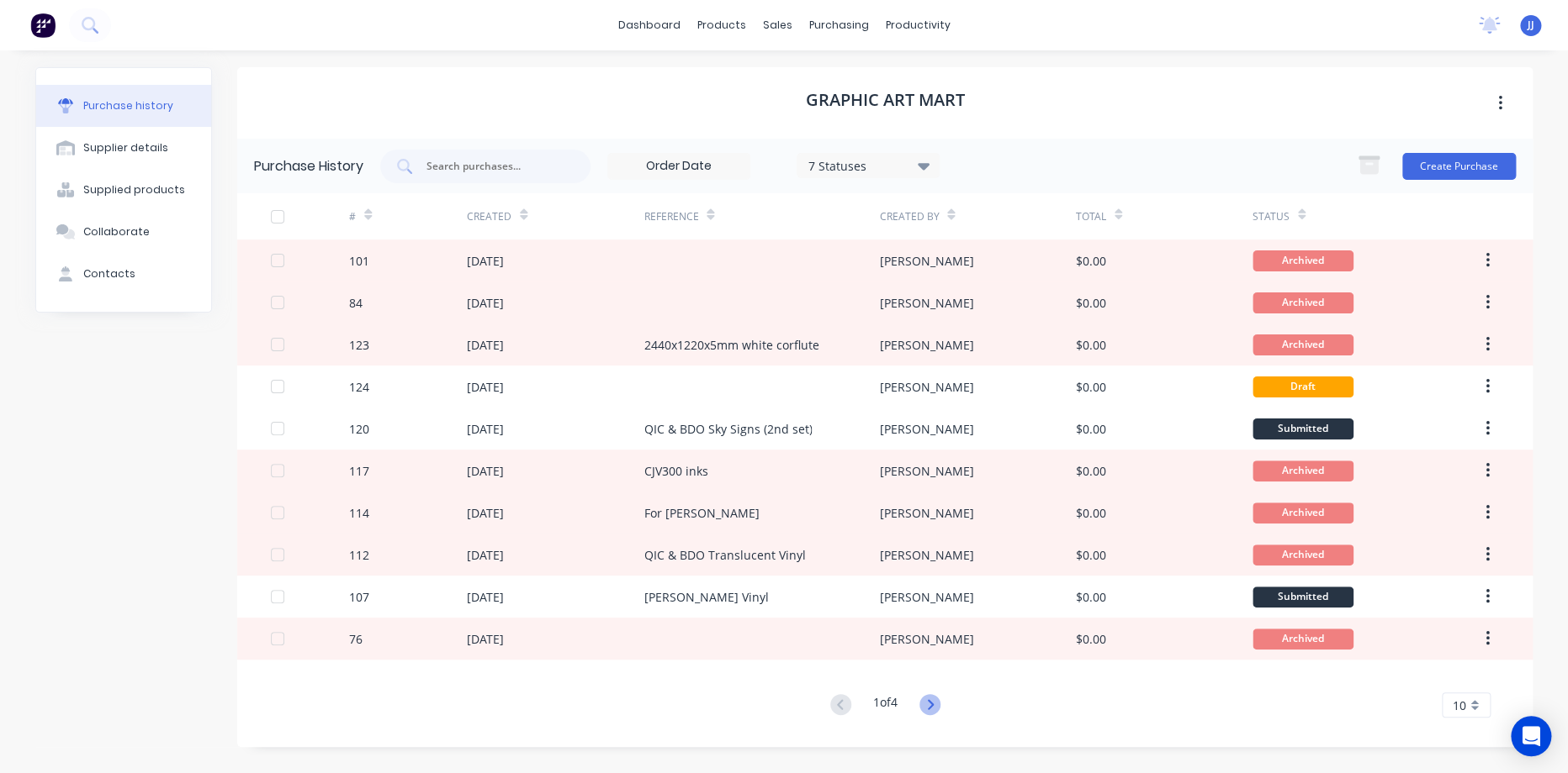
click at [937, 705] on icon at bounding box center [929, 705] width 21 height 21
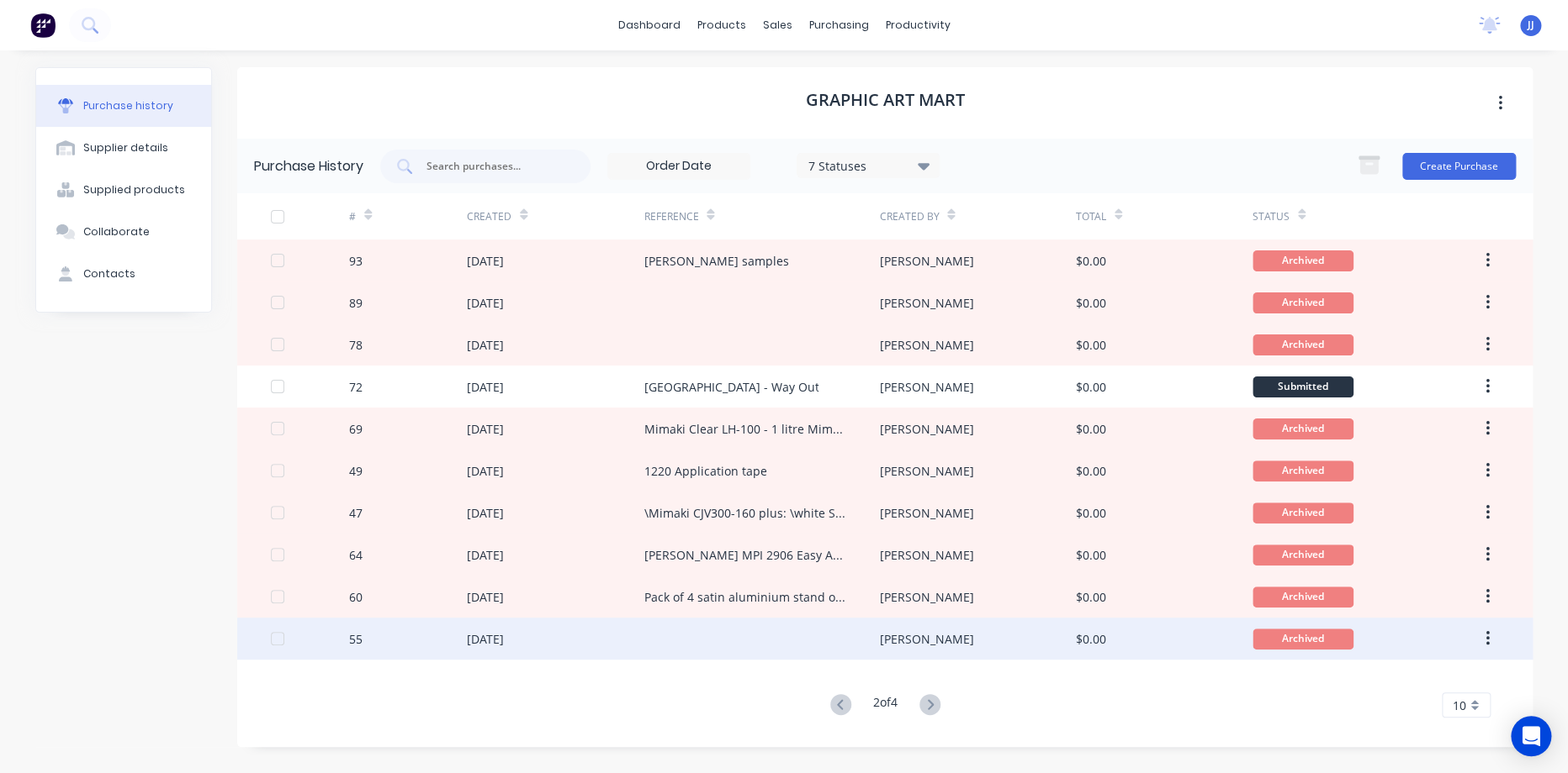
click at [765, 647] on div at bounding box center [761, 639] width 236 height 42
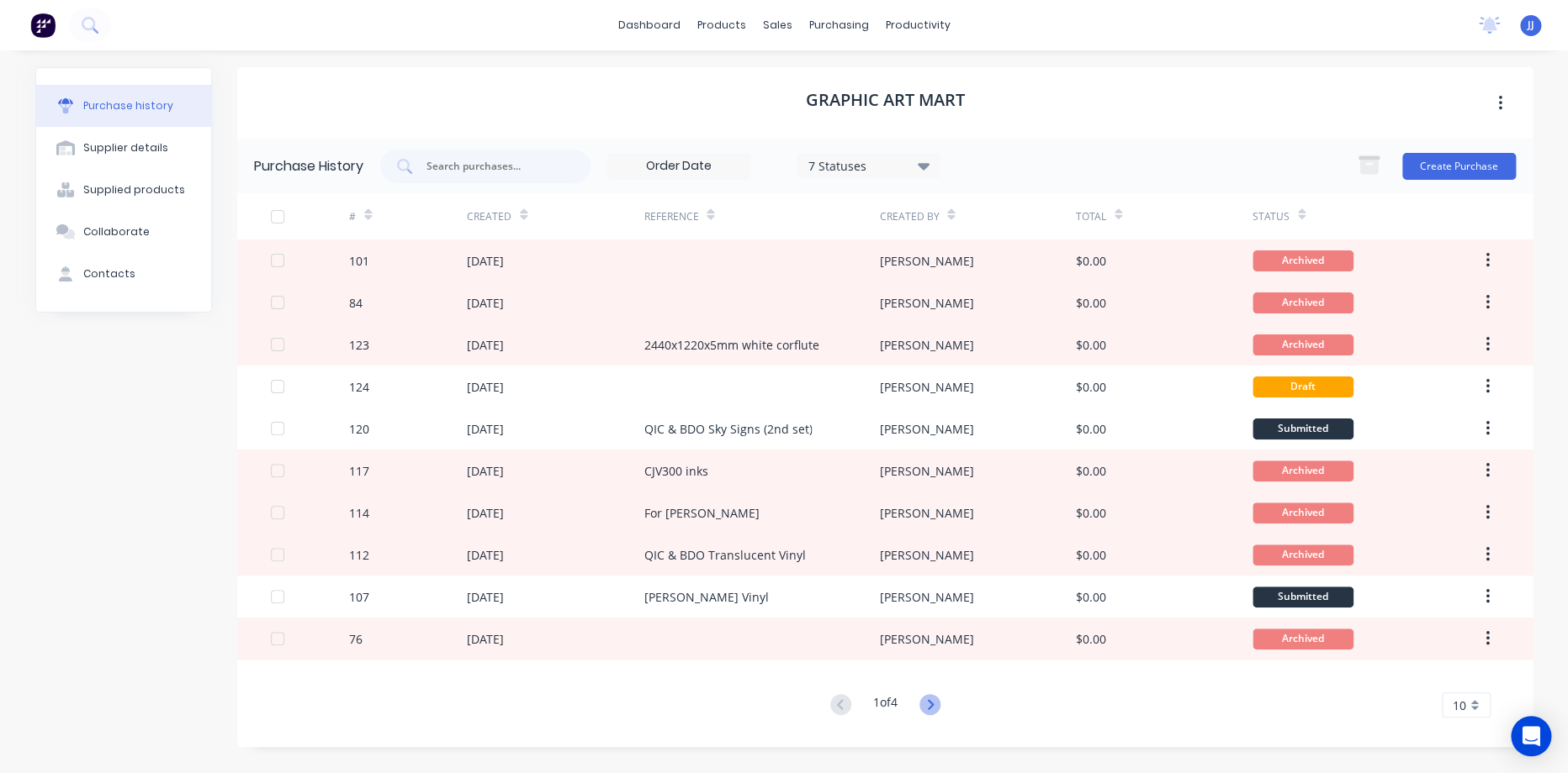
click at [932, 696] on icon at bounding box center [929, 705] width 21 height 21
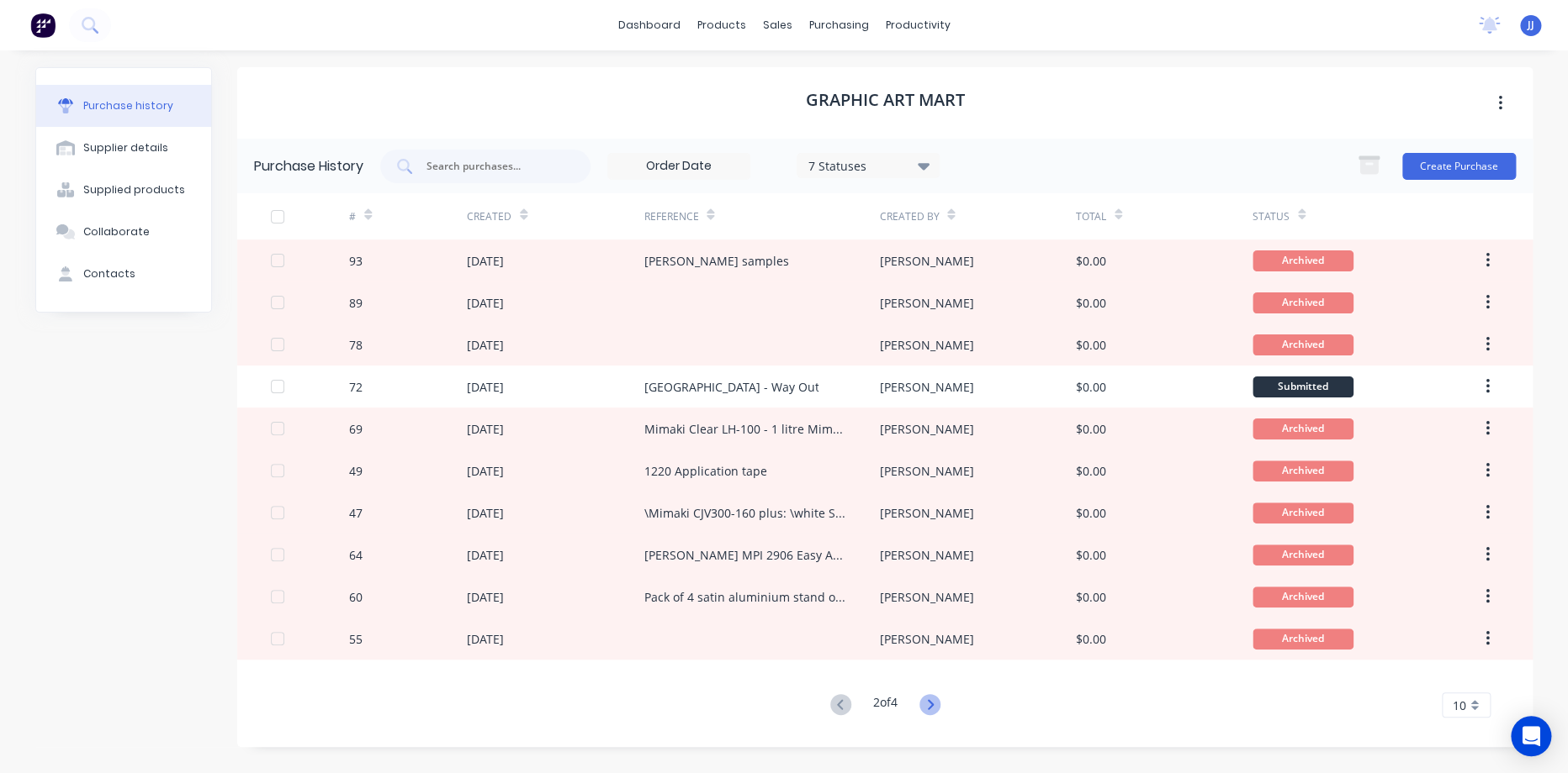
click at [928, 705] on icon at bounding box center [929, 705] width 21 height 21
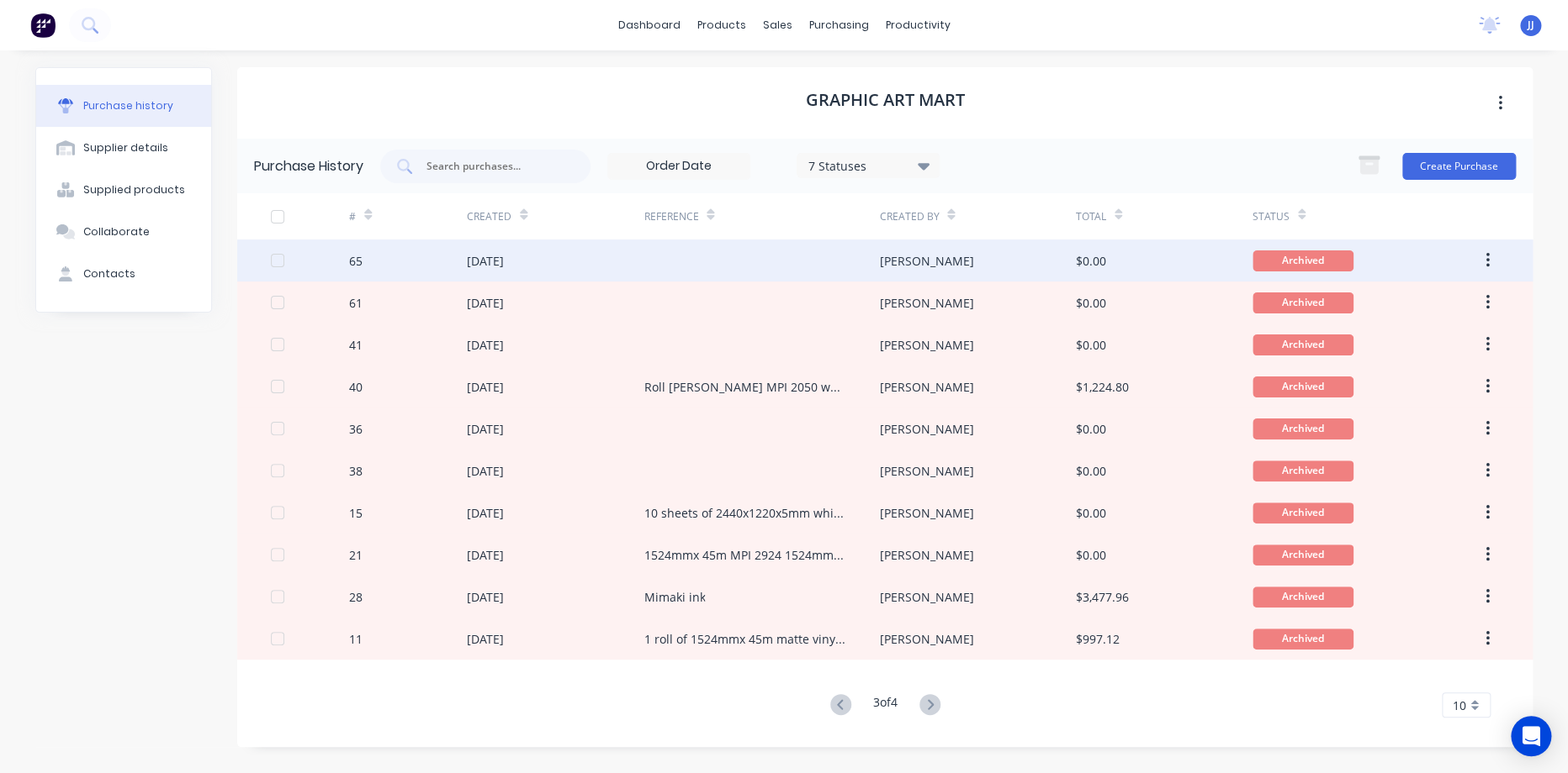
click at [682, 245] on div at bounding box center [761, 261] width 236 height 42
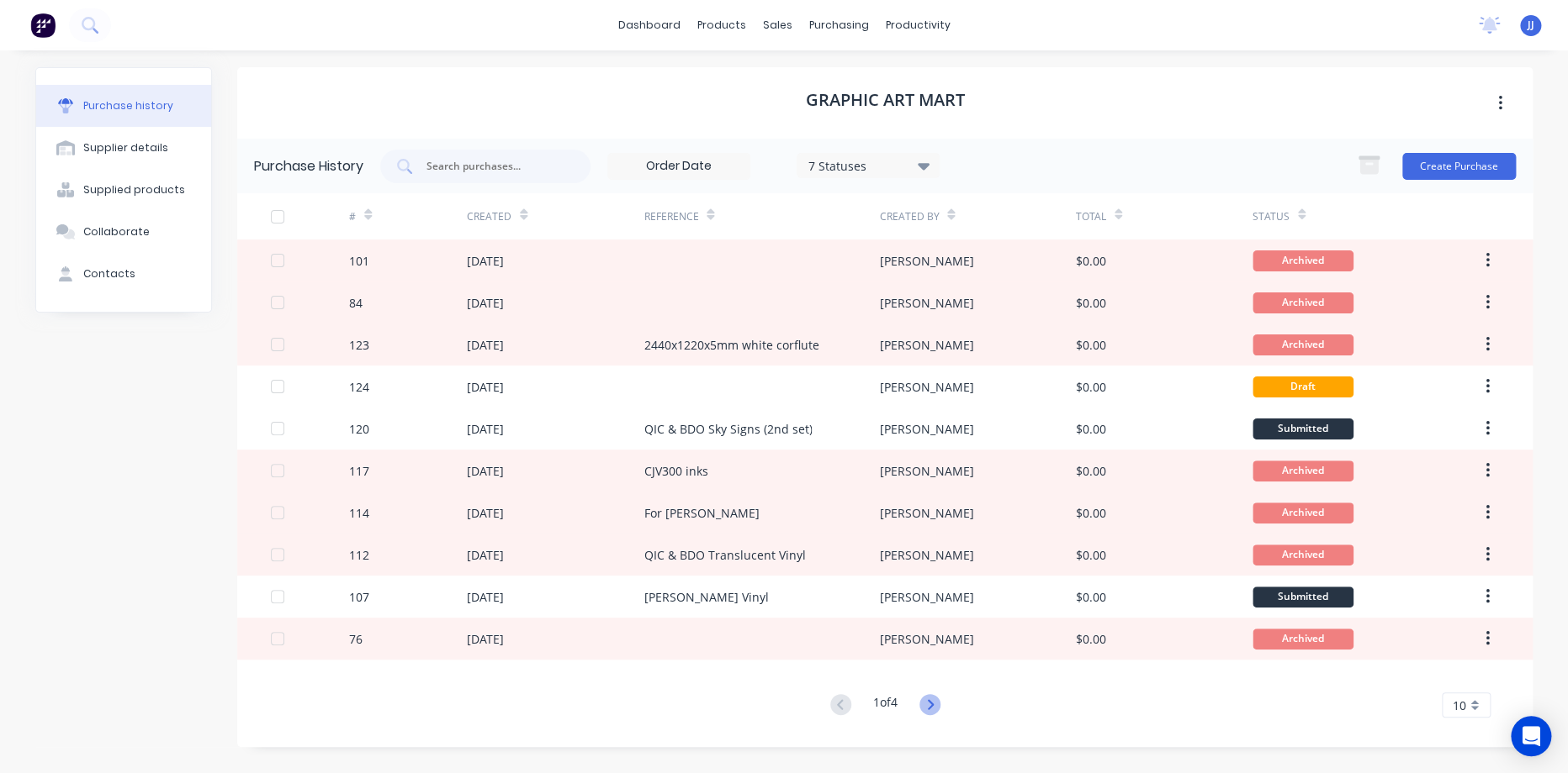
click at [932, 713] on icon at bounding box center [929, 705] width 21 height 21
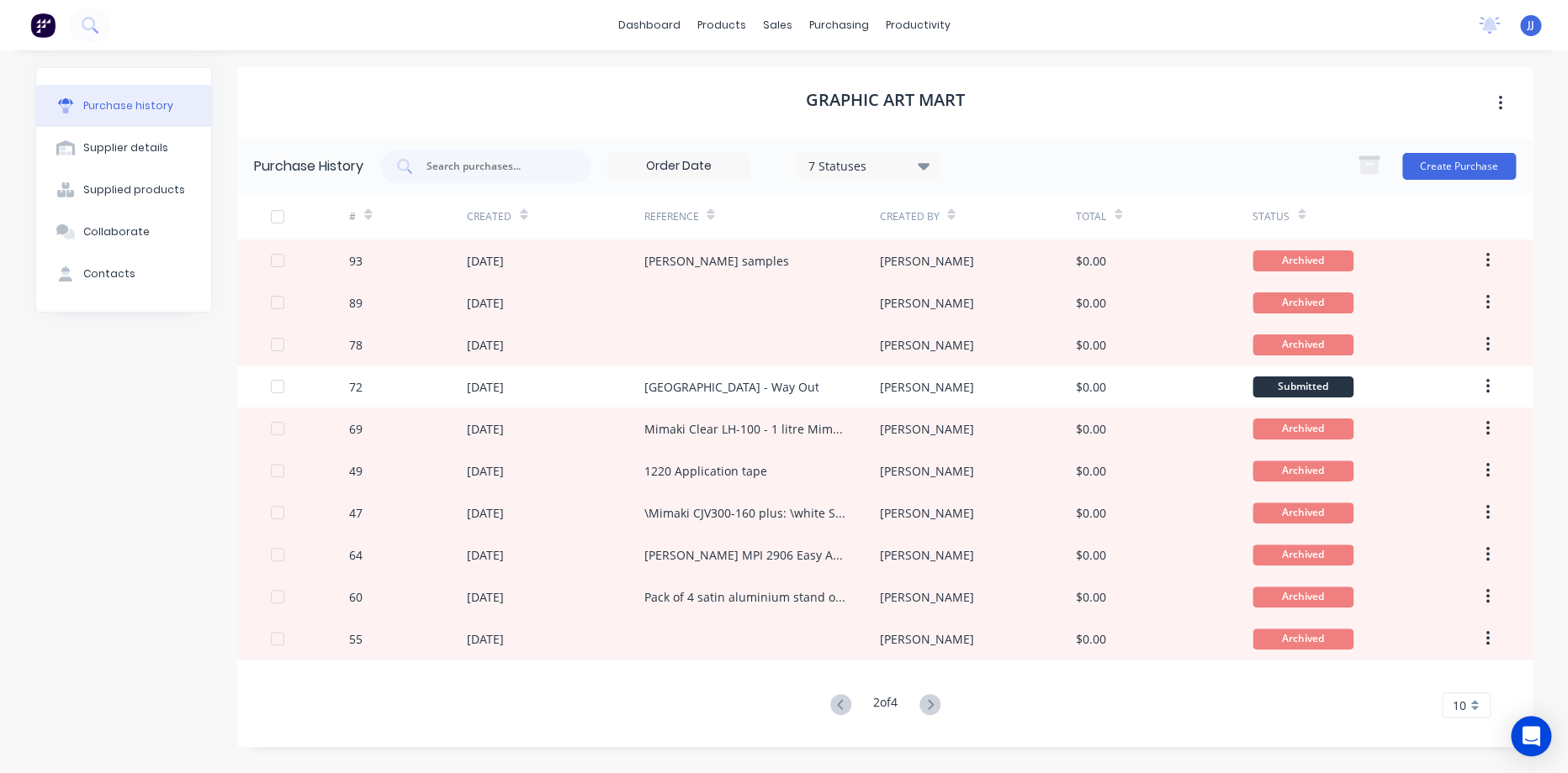
click at [932, 709] on icon at bounding box center [929, 705] width 21 height 21
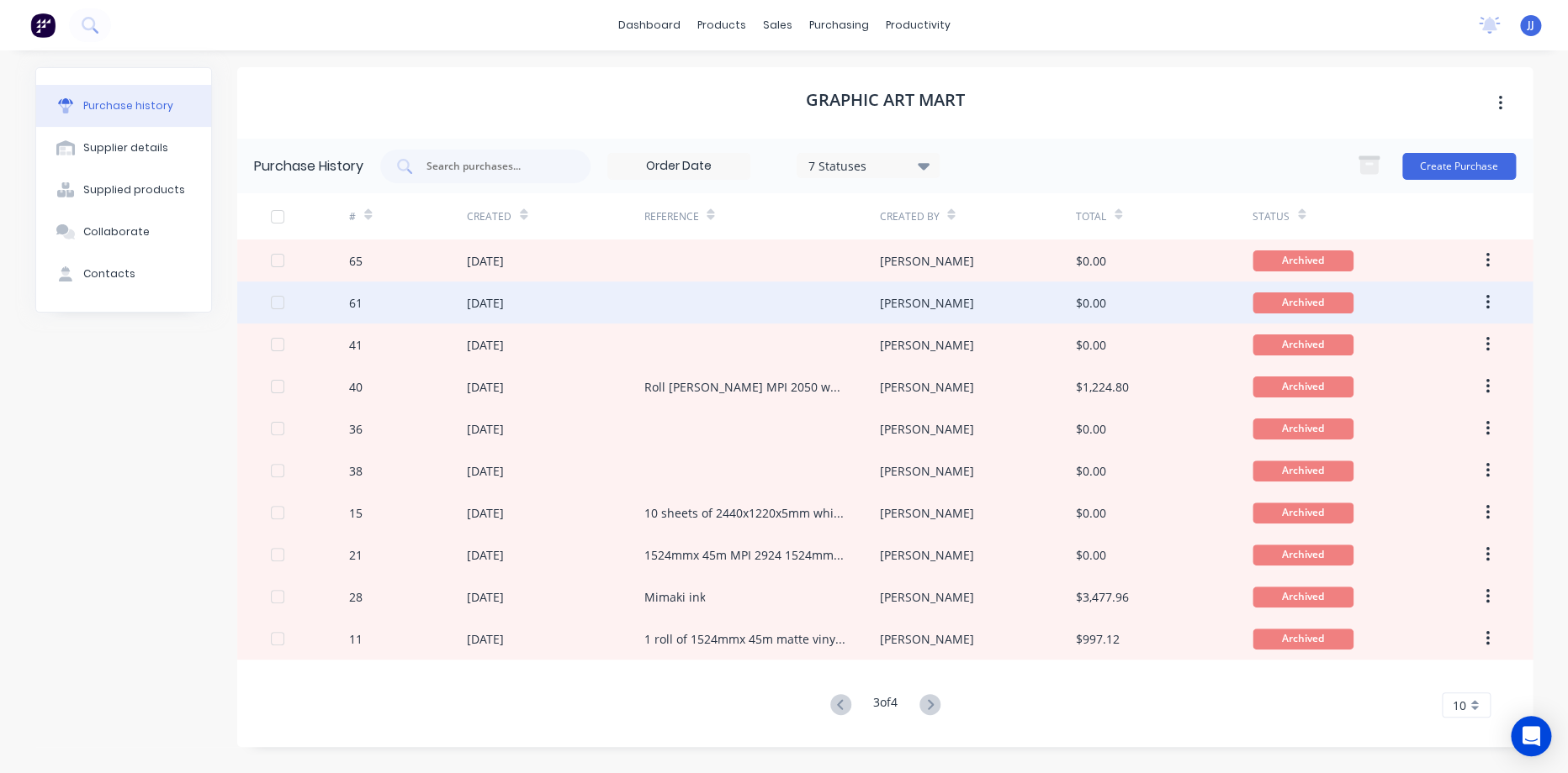
click at [722, 313] on div at bounding box center [761, 302] width 236 height 42
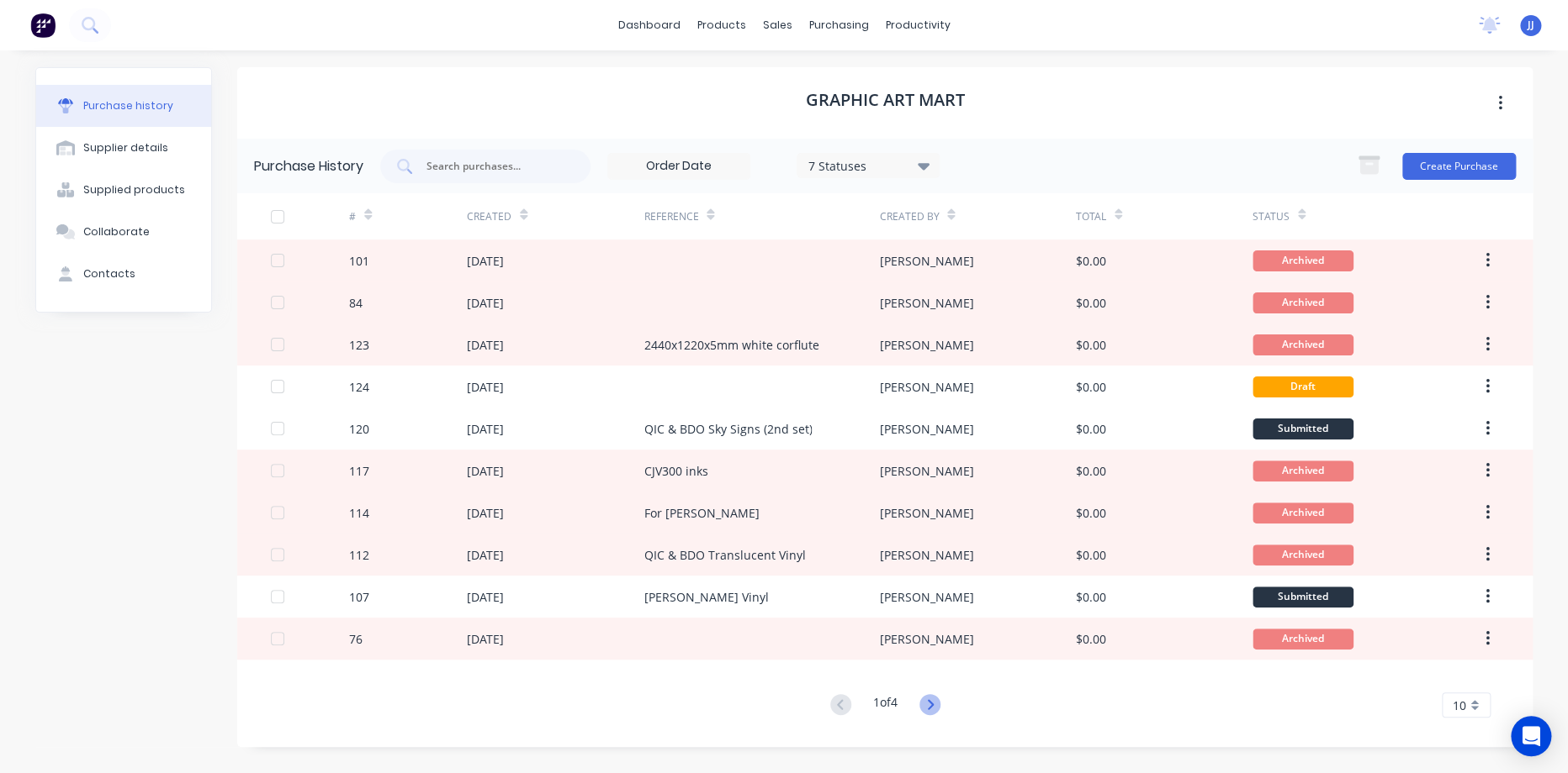
click at [927, 700] on icon at bounding box center [929, 705] width 21 height 21
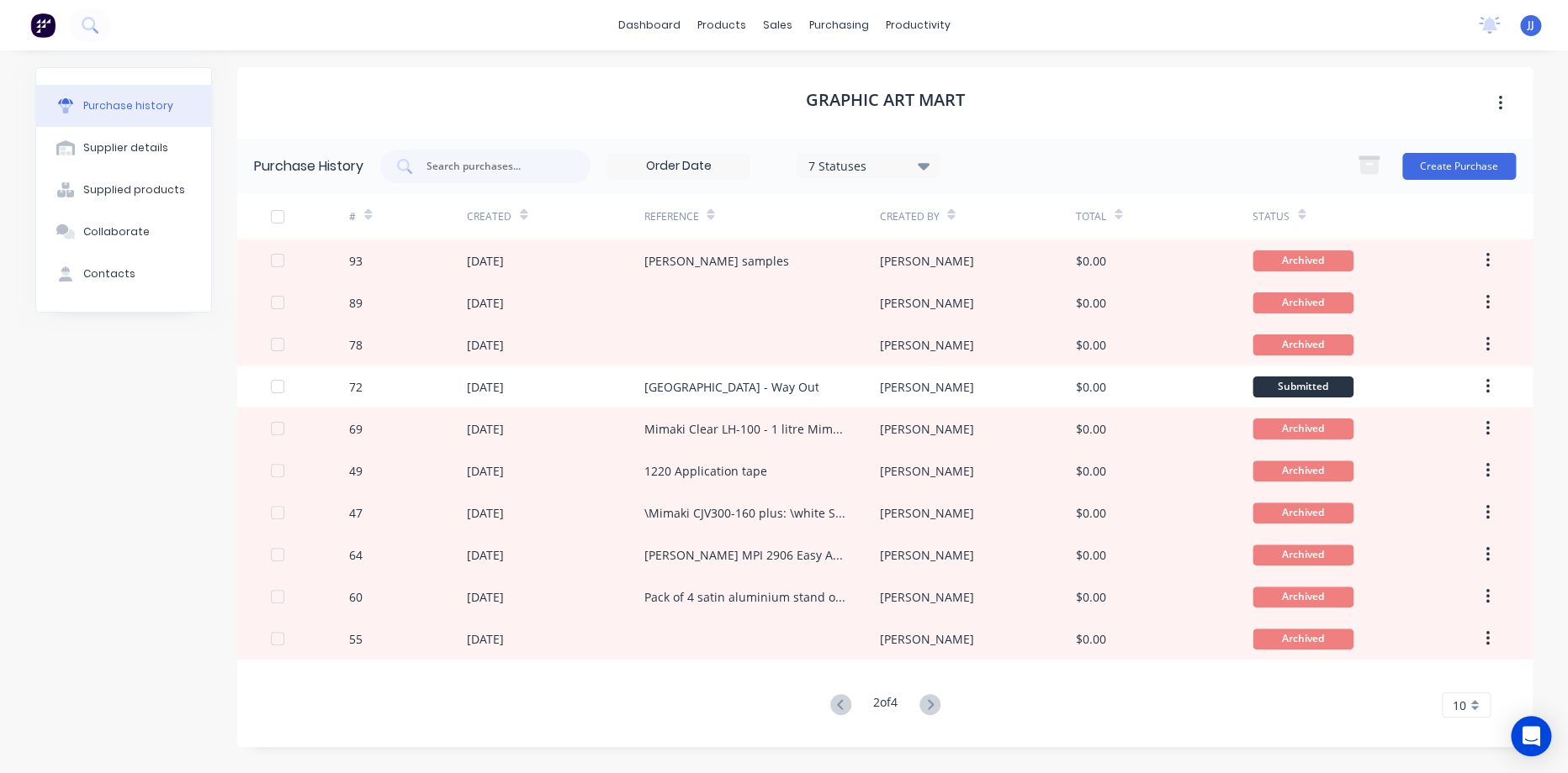
click at [919, 695] on button at bounding box center [929, 705] width 31 height 24
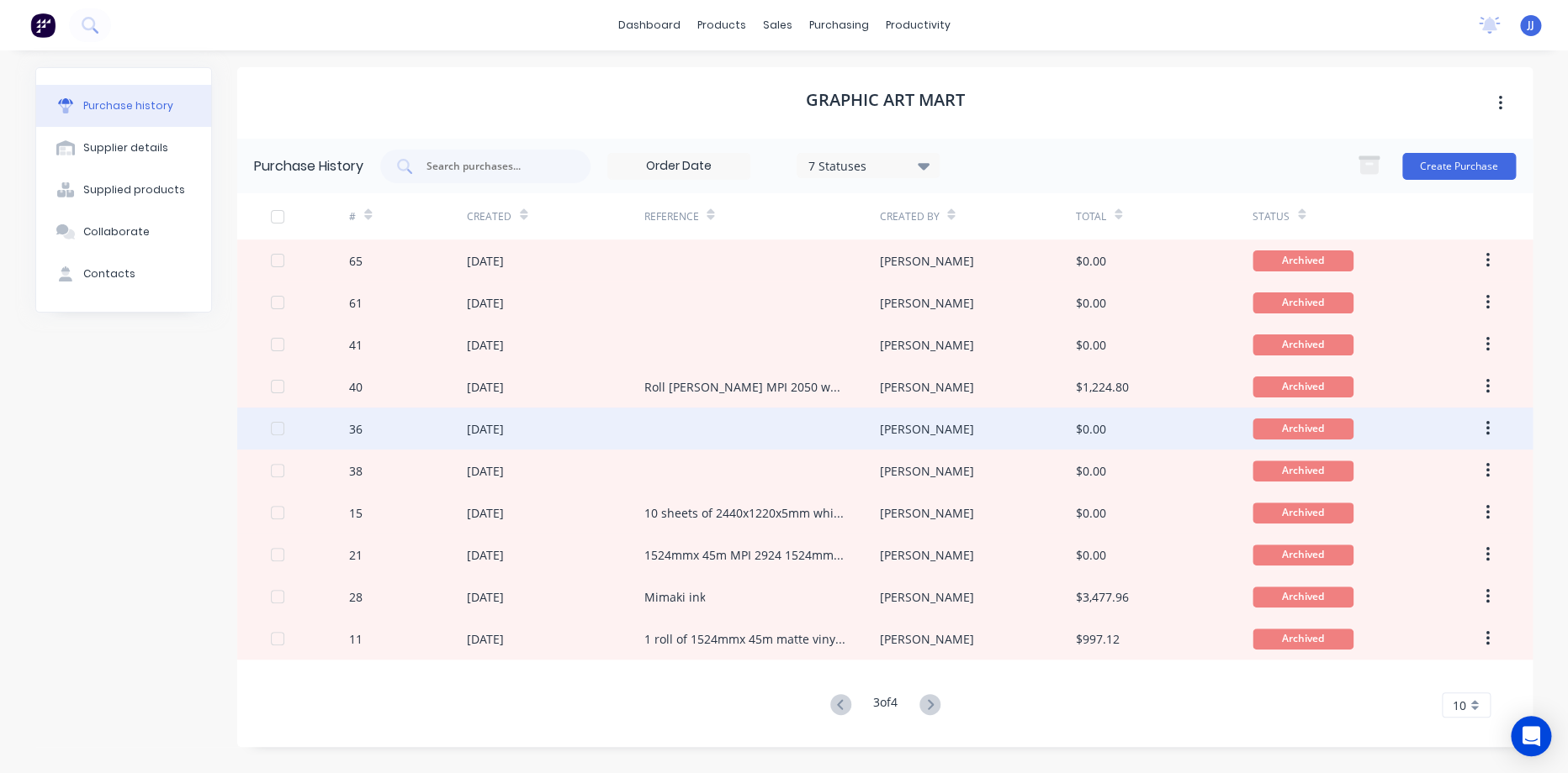
click at [649, 431] on div at bounding box center [761, 429] width 236 height 42
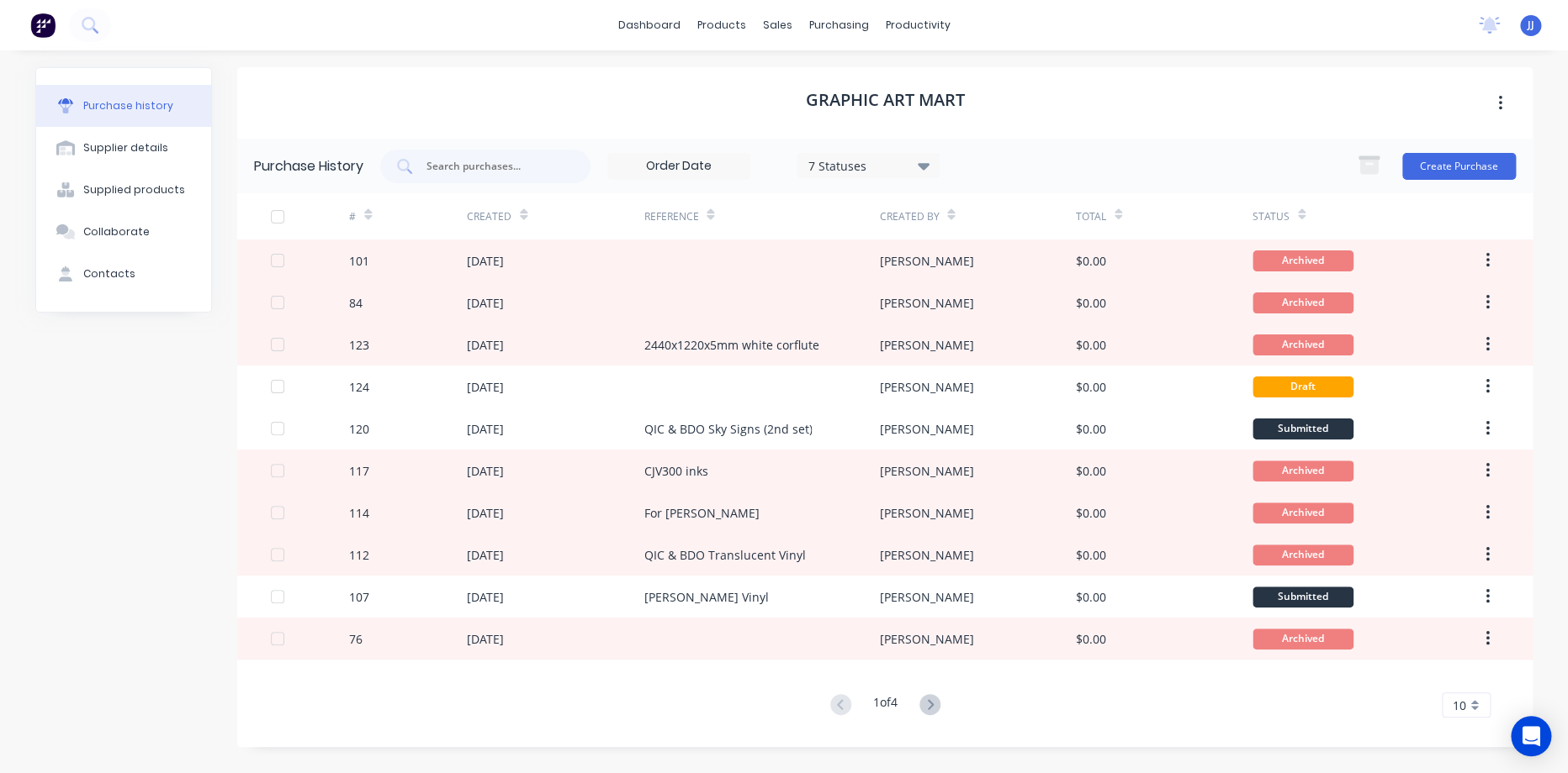
click at [948, 691] on div "# Created Reference Created By Total Status 101 [DATE] [PERSON_NAME] $0.00 Arch…" at bounding box center [885, 455] width 1295 height 525
drag, startPoint x: 914, startPoint y: 701, endPoint x: 935, endPoint y: 704, distance: 21.2
click at [915, 701] on div "1 of 4" at bounding box center [885, 705] width 120 height 24
click at [937, 704] on icon at bounding box center [929, 705] width 21 height 21
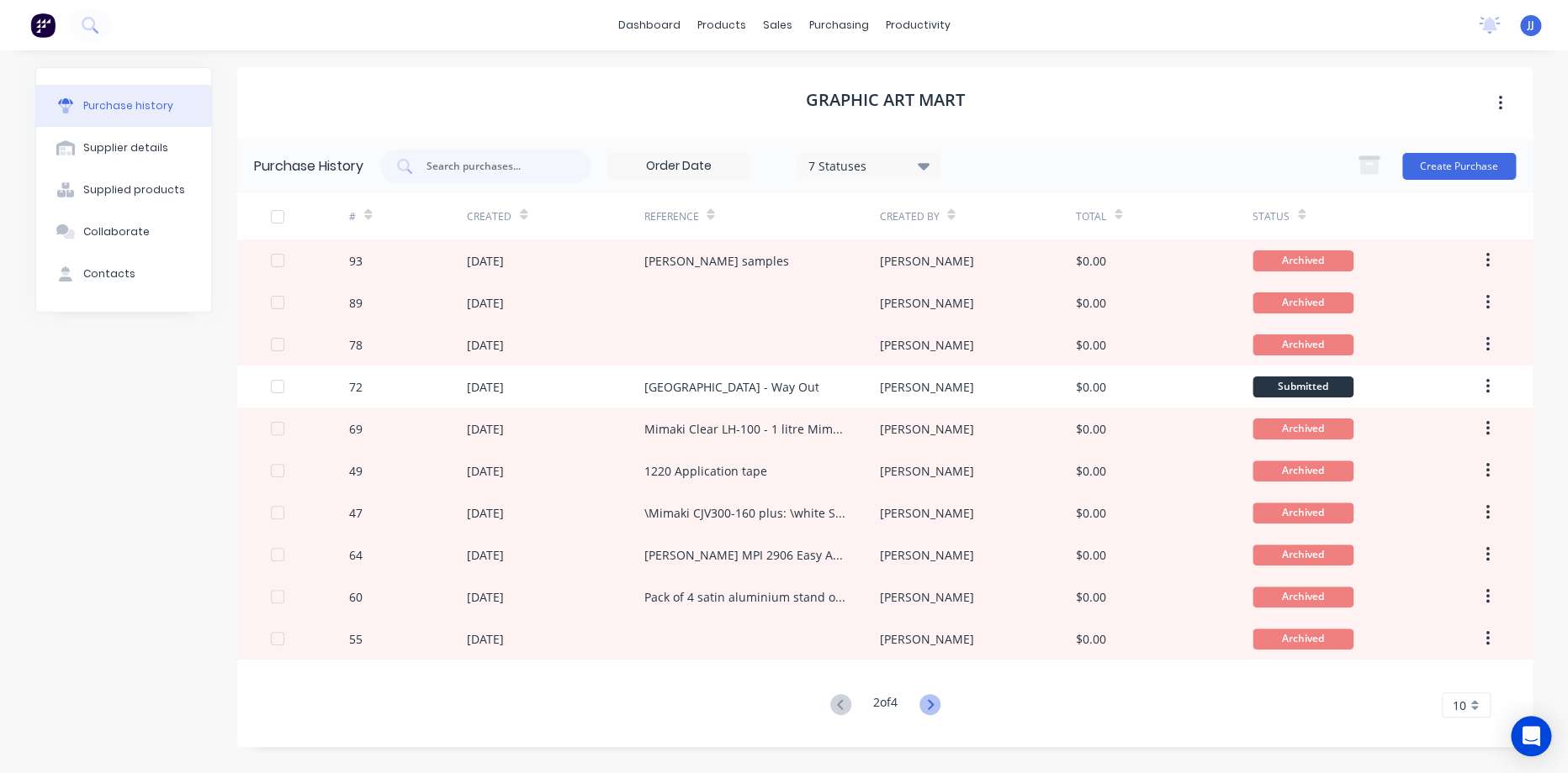
click at [931, 702] on icon at bounding box center [929, 705] width 21 height 21
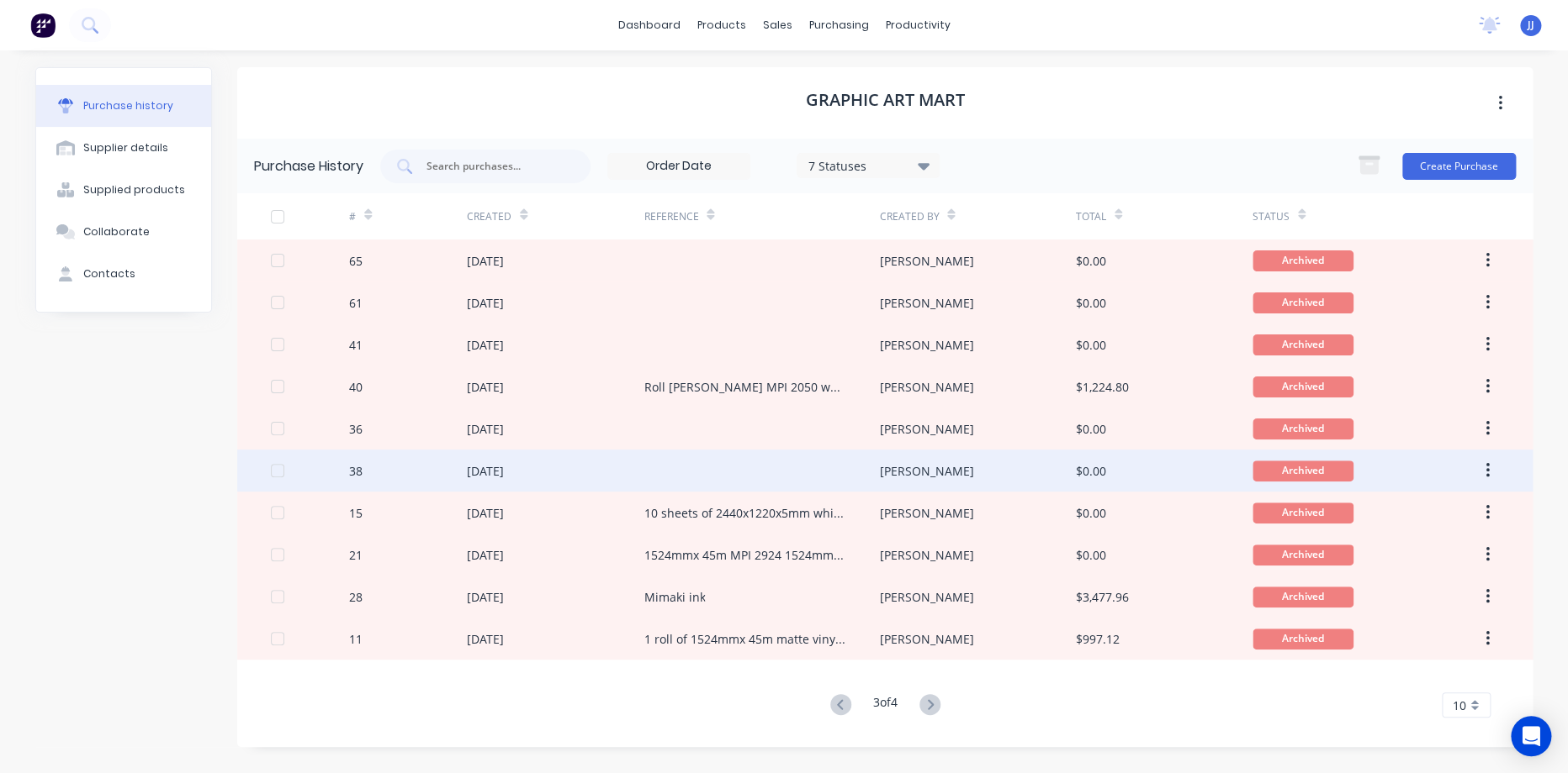
click at [759, 457] on div at bounding box center [761, 471] width 236 height 42
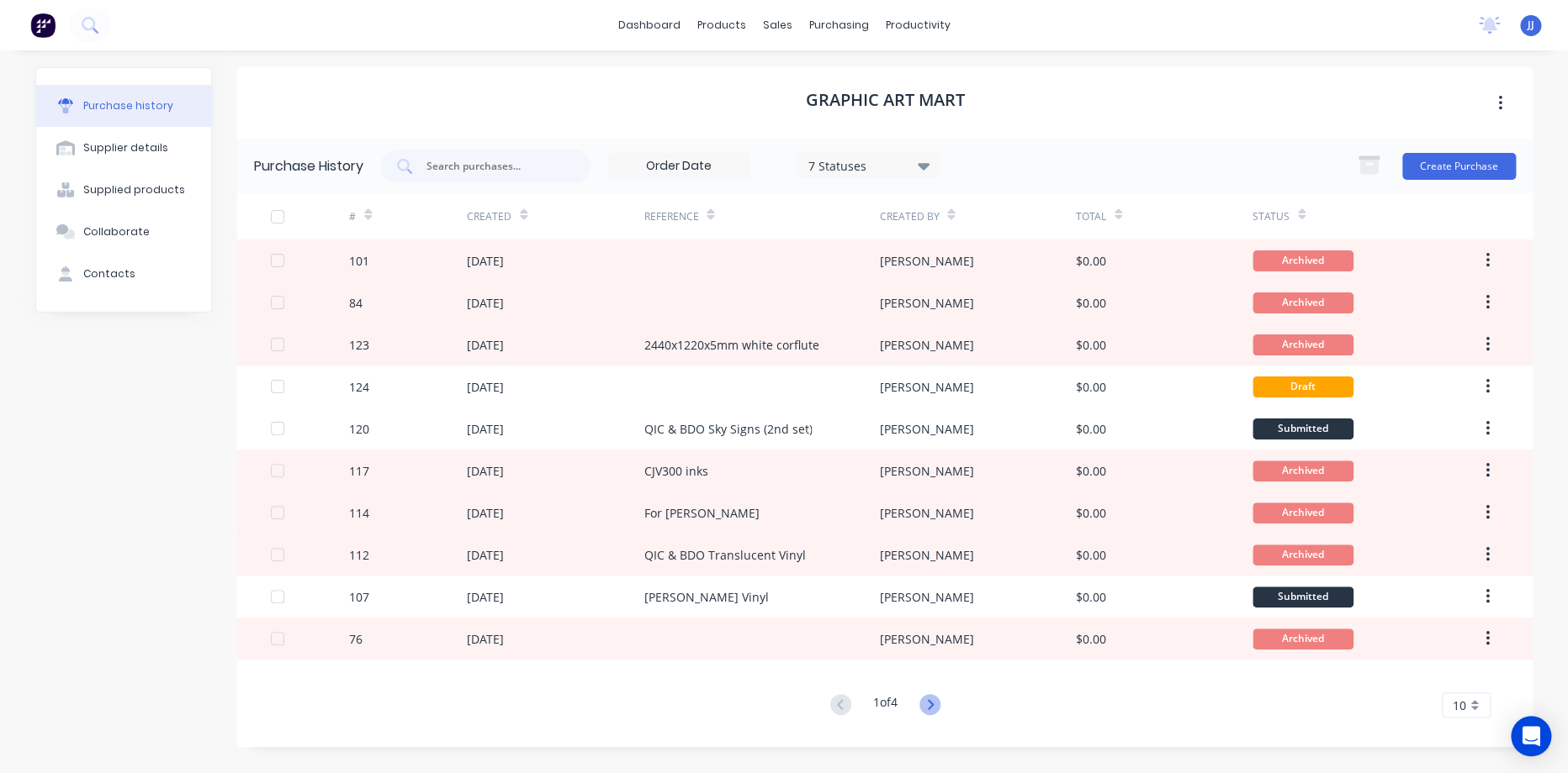
click at [926, 703] on icon at bounding box center [929, 705] width 21 height 21
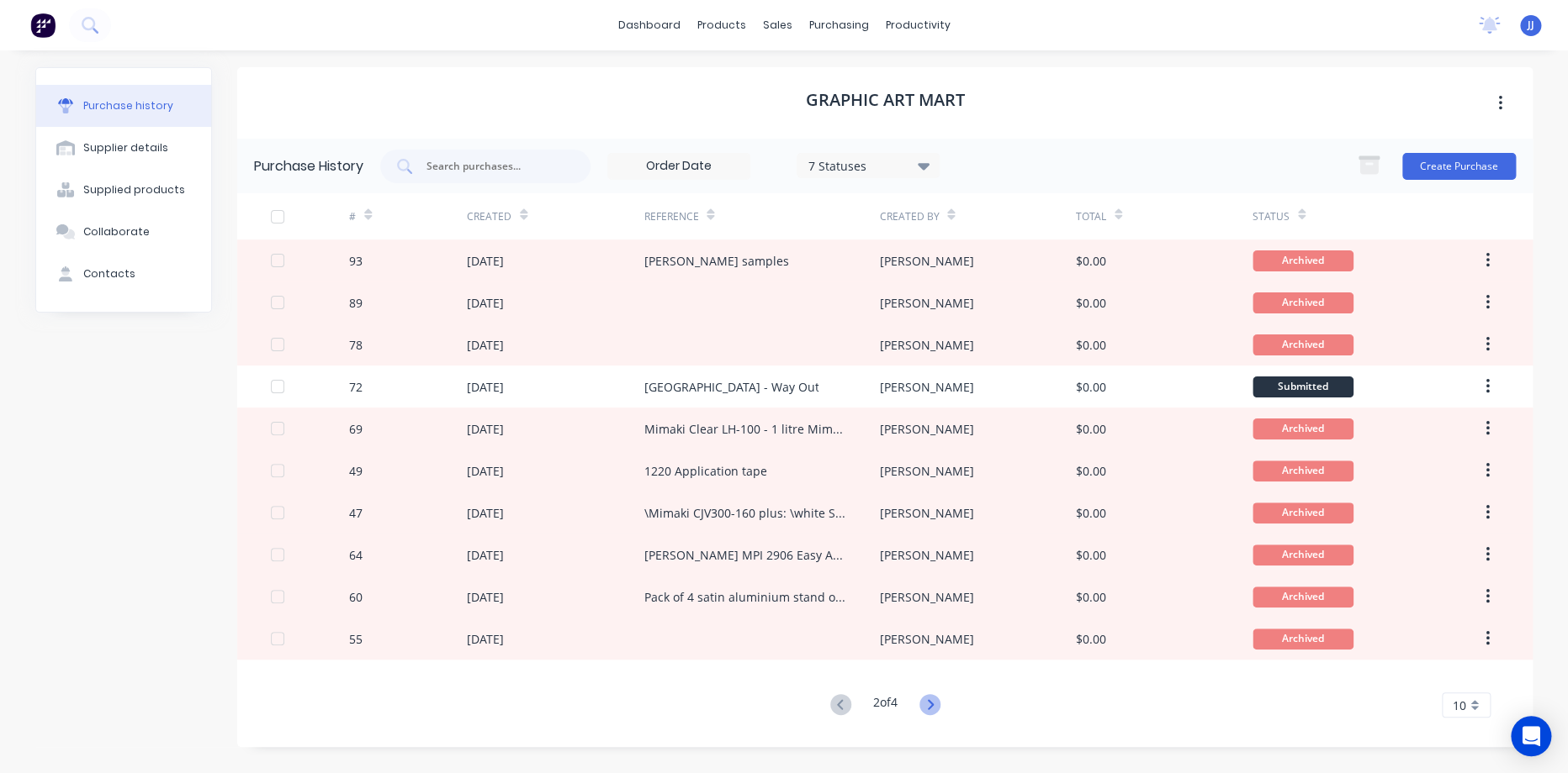
click at [929, 706] on icon at bounding box center [929, 705] width 21 height 21
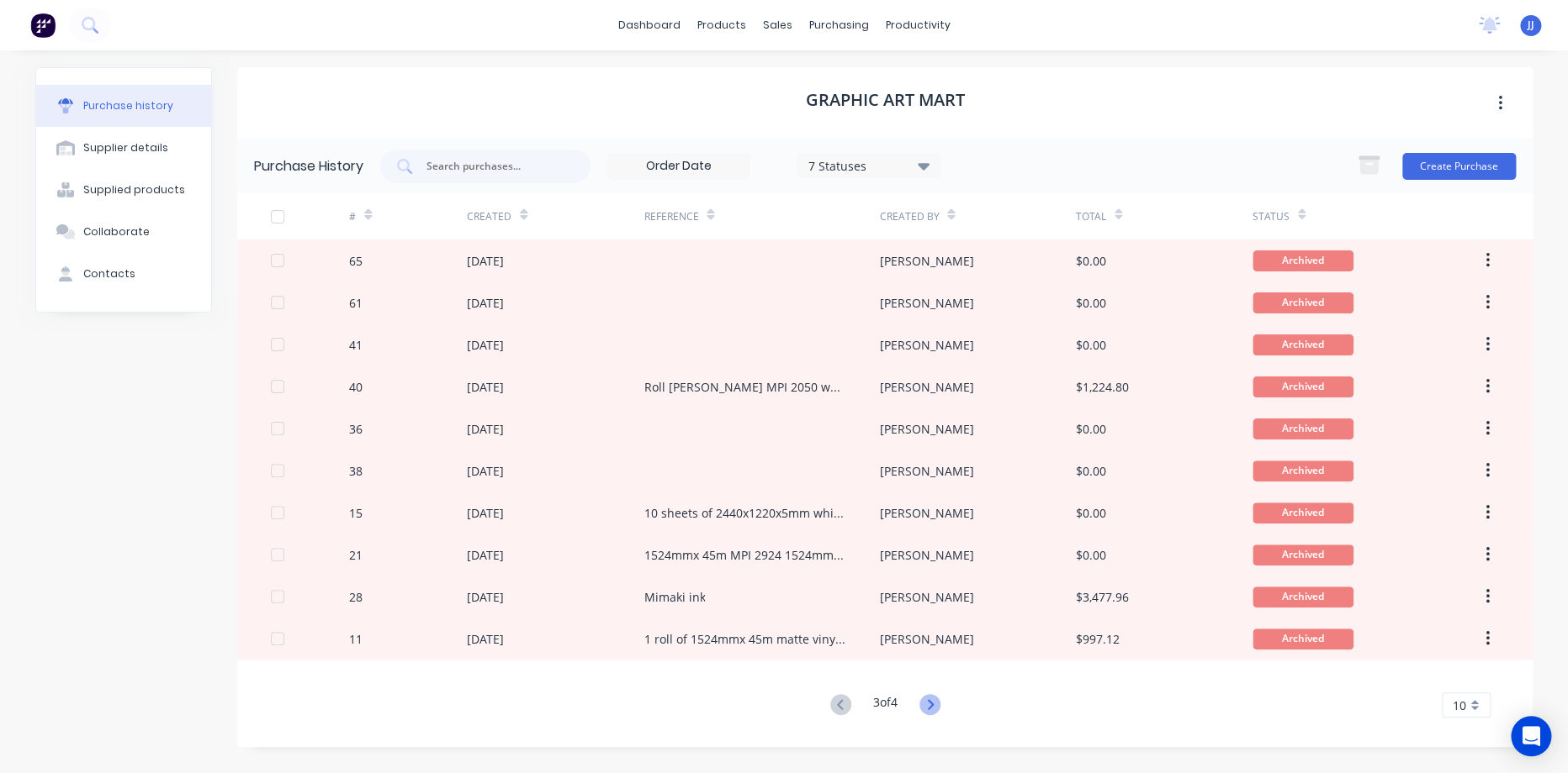
click at [929, 697] on icon at bounding box center [929, 705] width 21 height 21
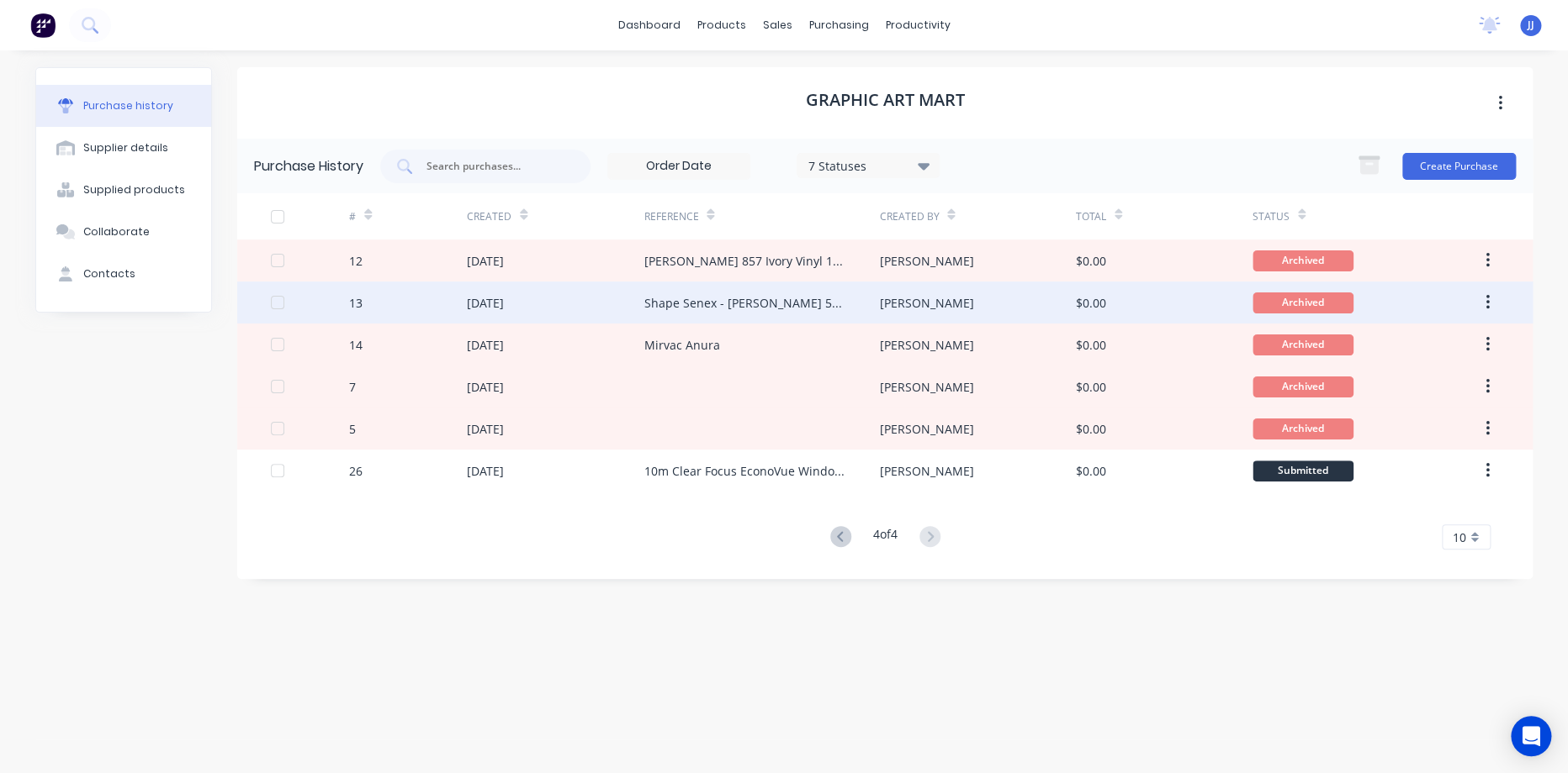
click at [869, 302] on div "Shape Senex - [PERSON_NAME] 5553 Mediterranean Blue 1220mm @ 1m of" at bounding box center [761, 302] width 236 height 42
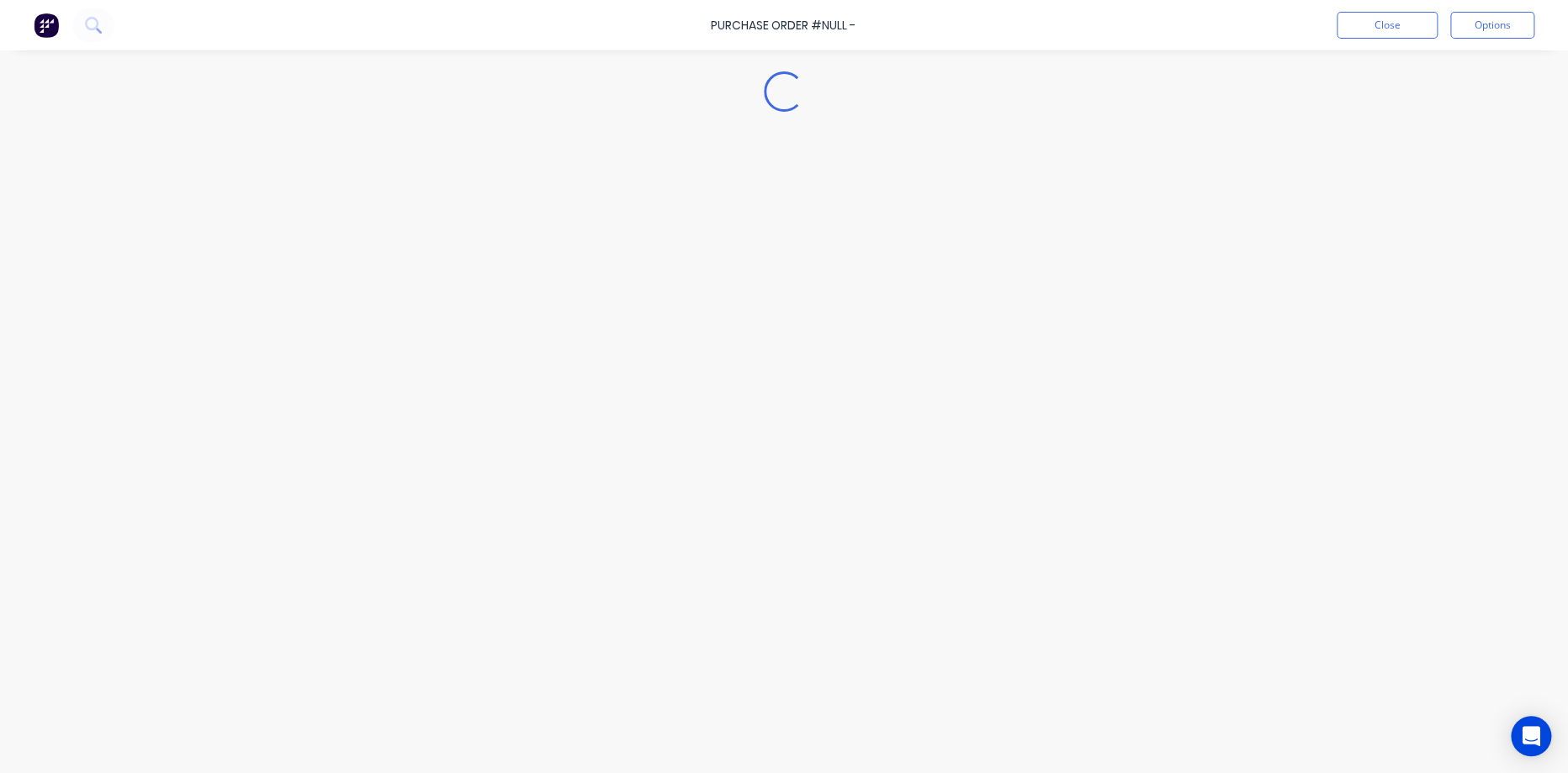
type textarea "x"
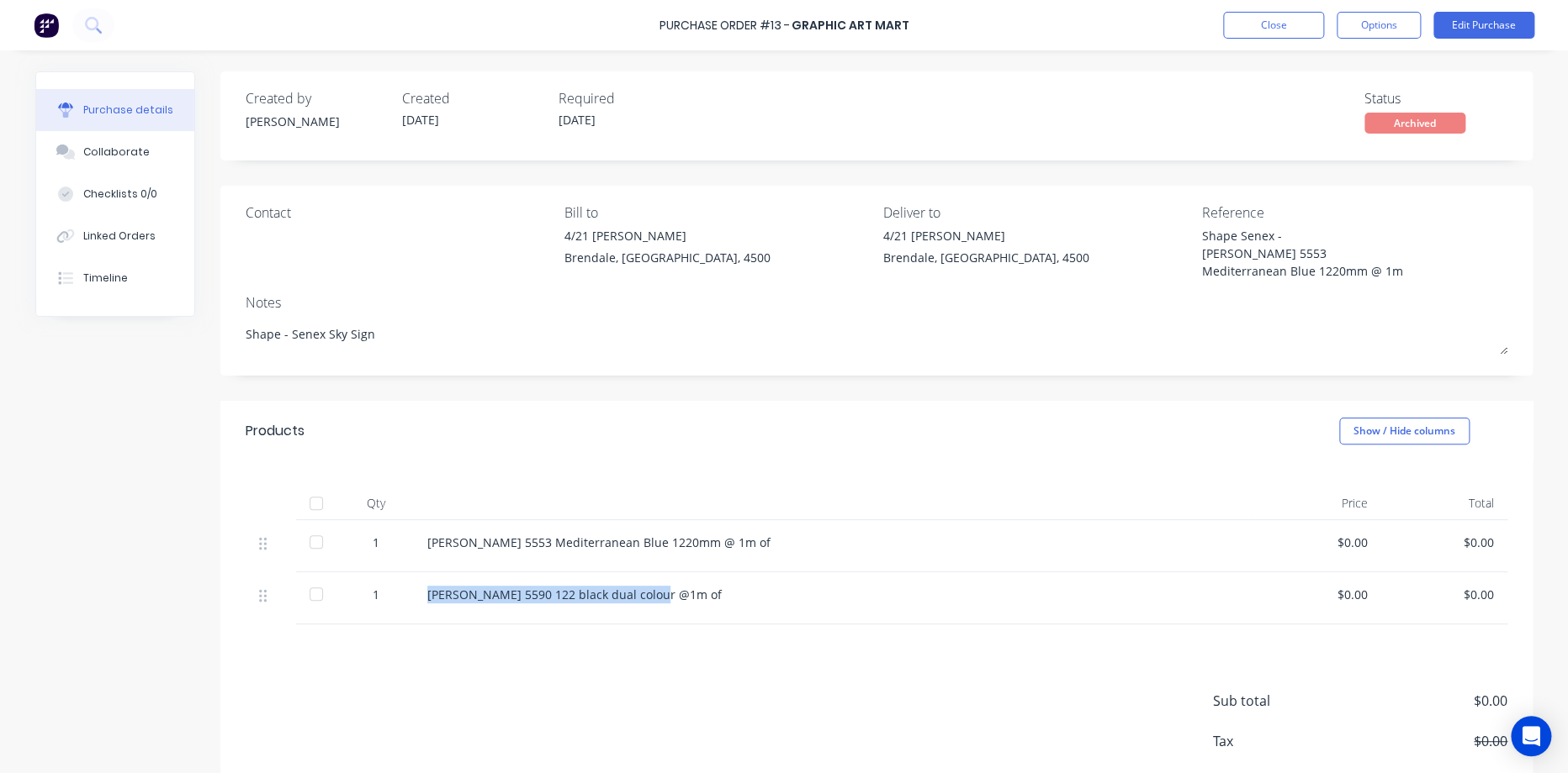
drag, startPoint x: 421, startPoint y: 594, endPoint x: 659, endPoint y: 585, distance: 238.2
click at [659, 585] on div "[PERSON_NAME] 5590 122 black dual colour @1m of" at bounding box center [833, 594] width 814 height 18
copy div "[PERSON_NAME] 5590 122 black dual colour @1m of"
